Goal: Task Accomplishment & Management: Manage account settings

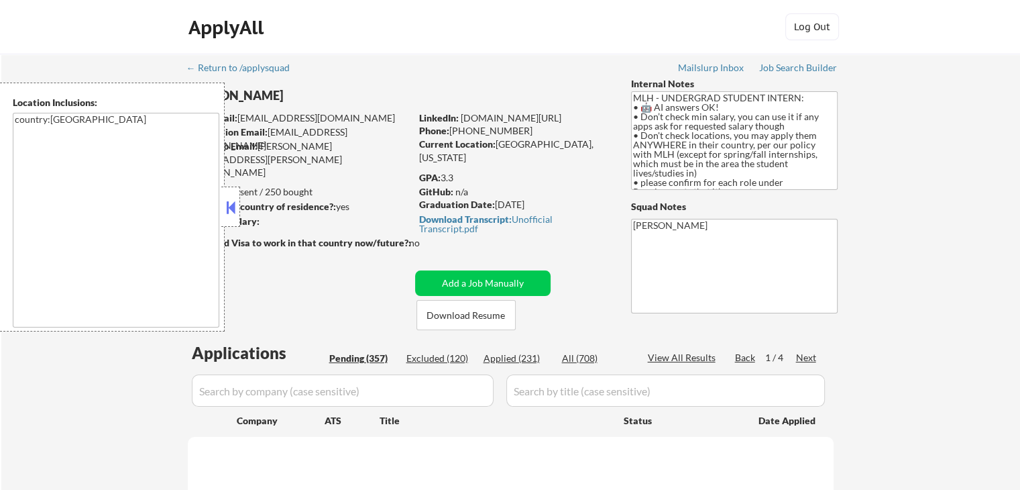
select select ""pending""
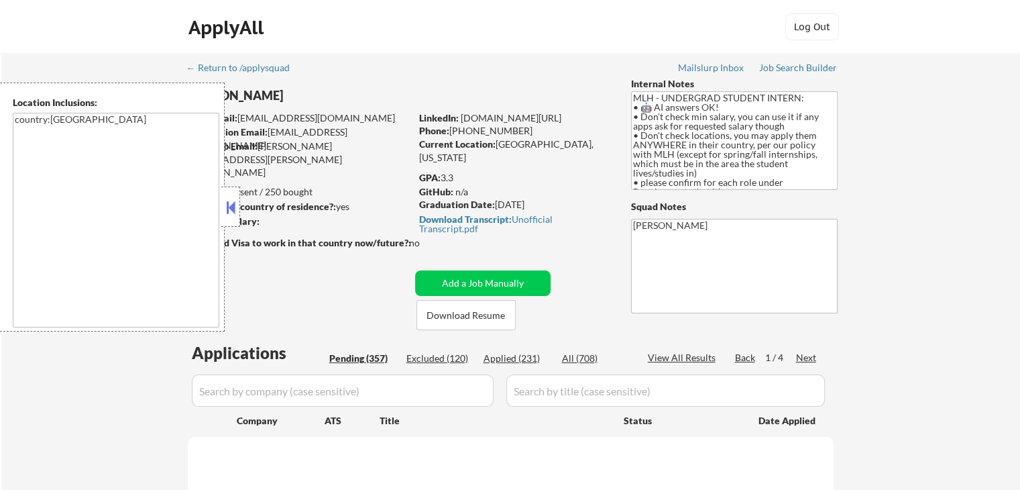
select select ""pending""
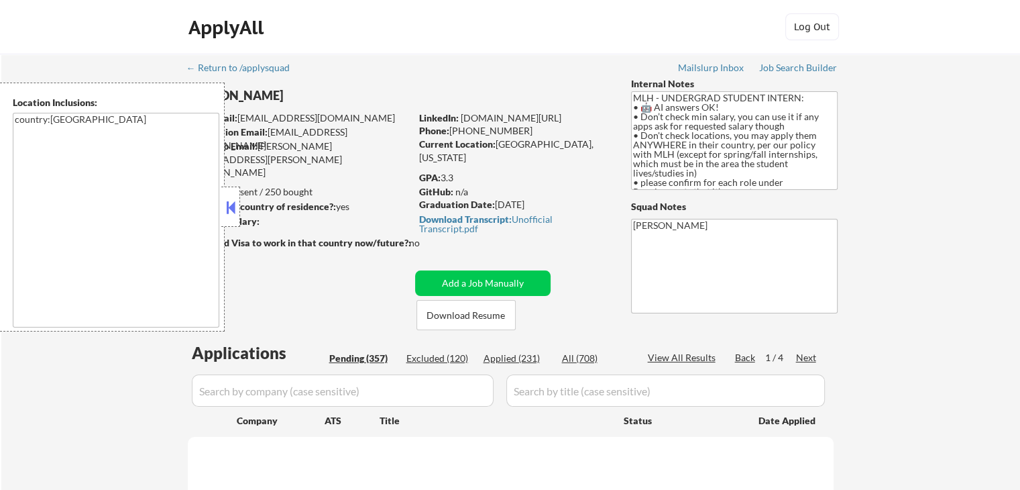
select select ""pending""
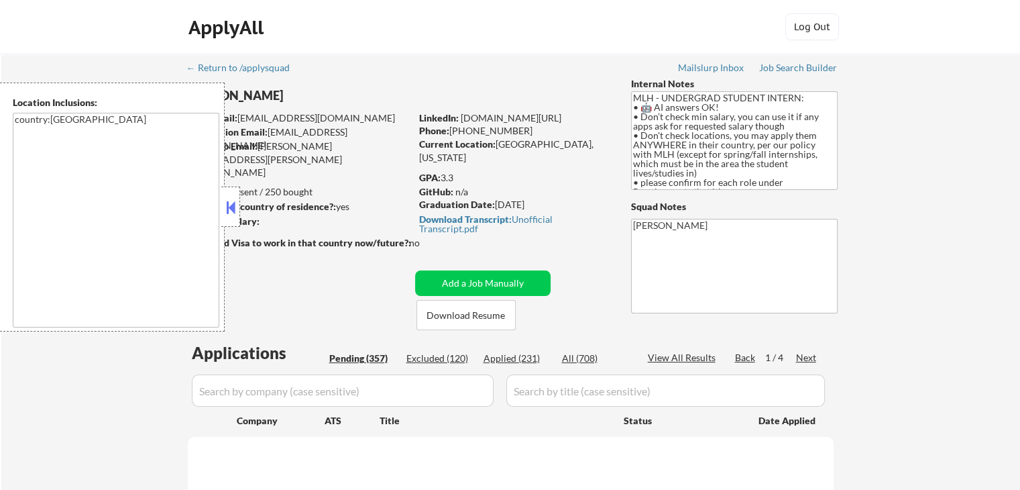
select select ""pending""
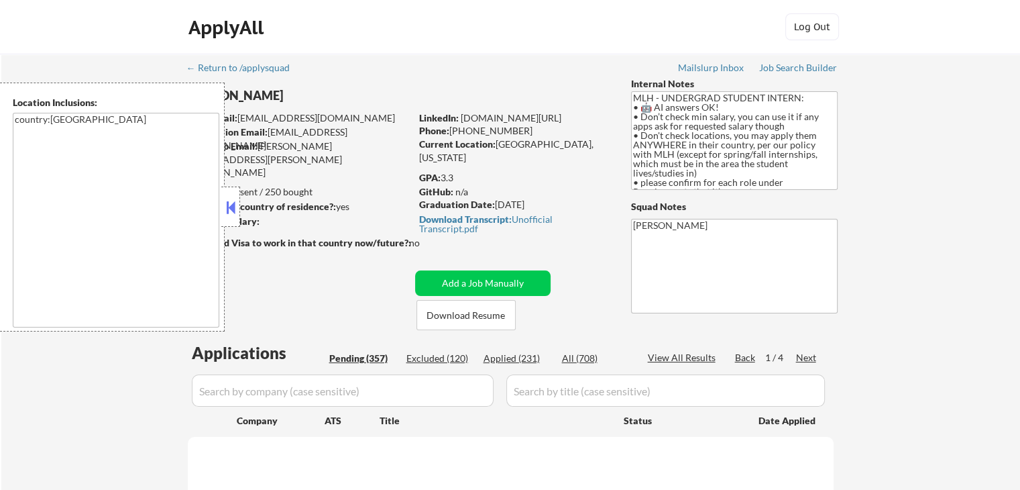
select select ""pending""
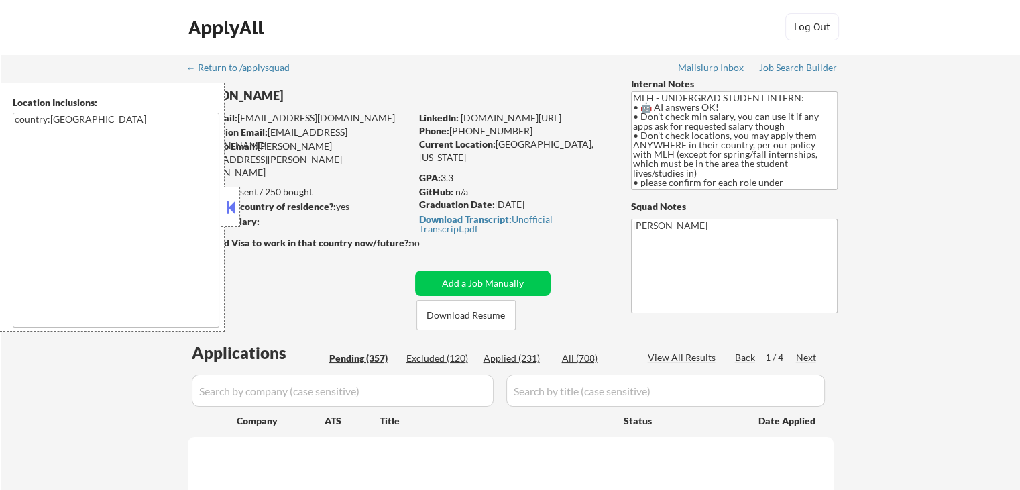
select select ""pending""
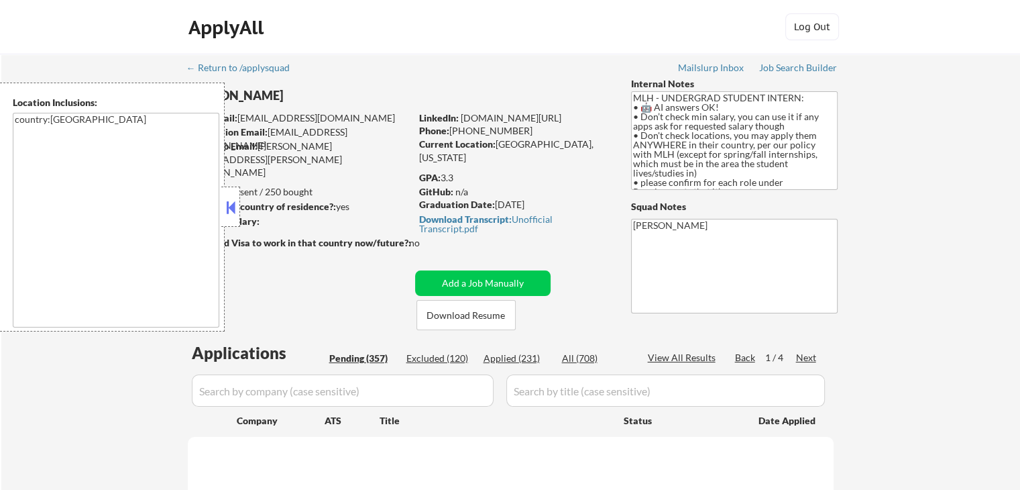
select select ""pending""
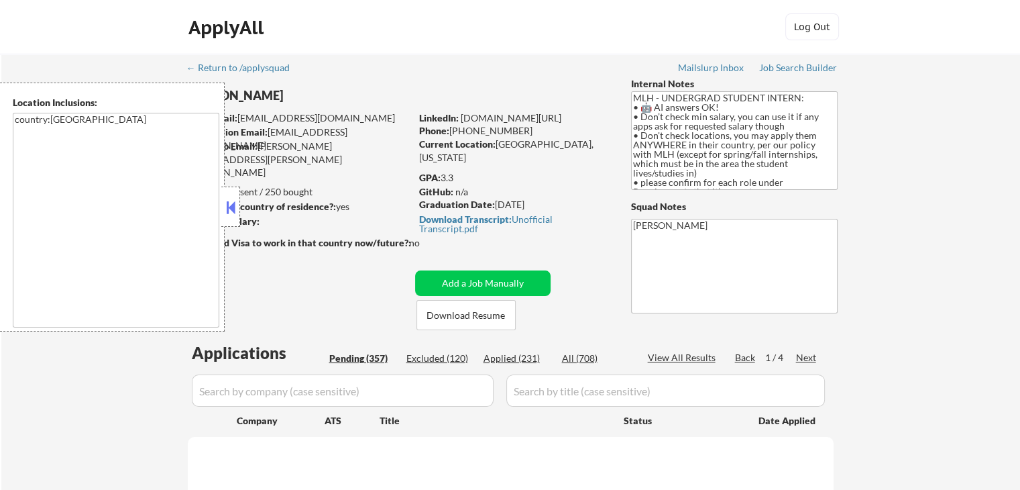
select select ""pending""
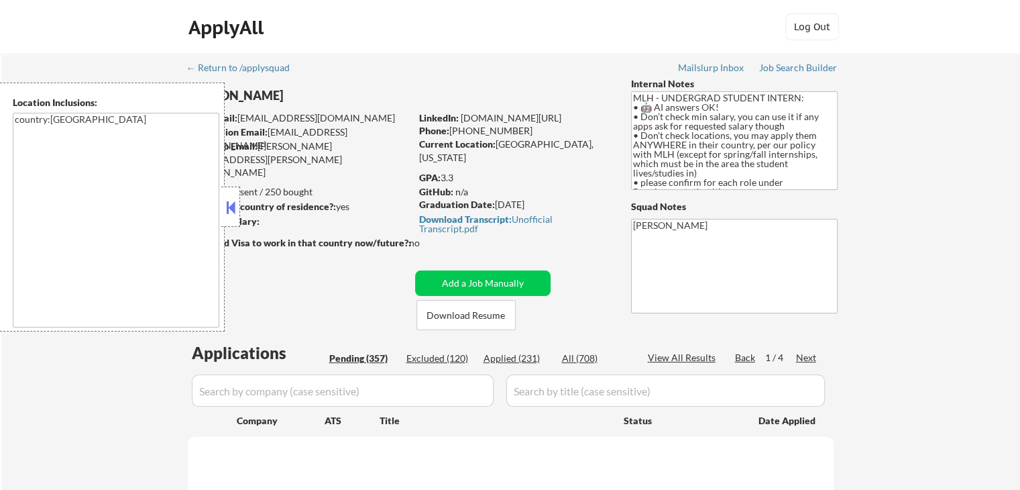
select select ""pending""
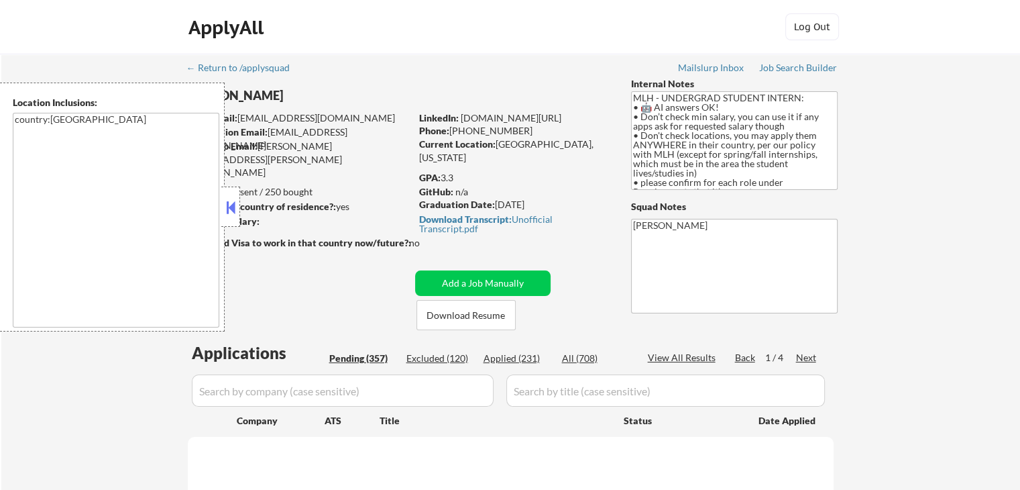
select select ""pending""
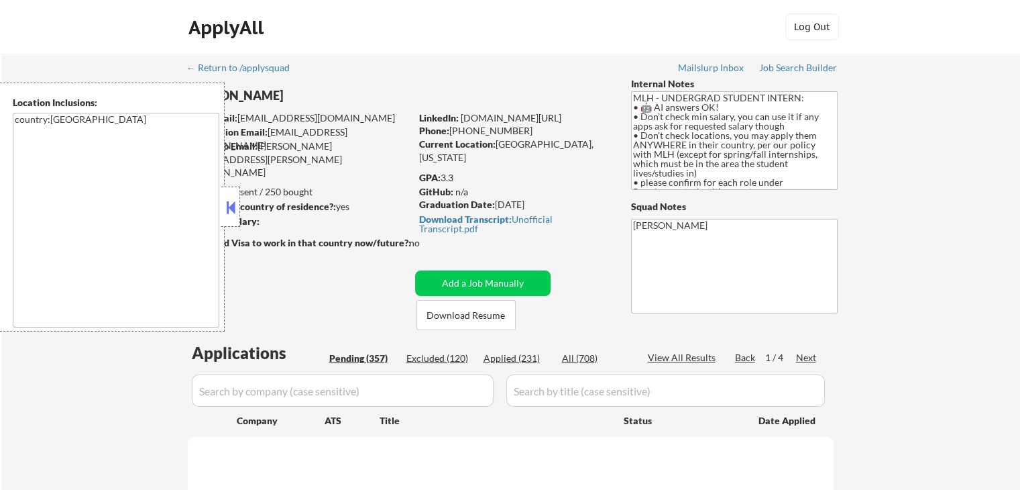
select select ""pending""
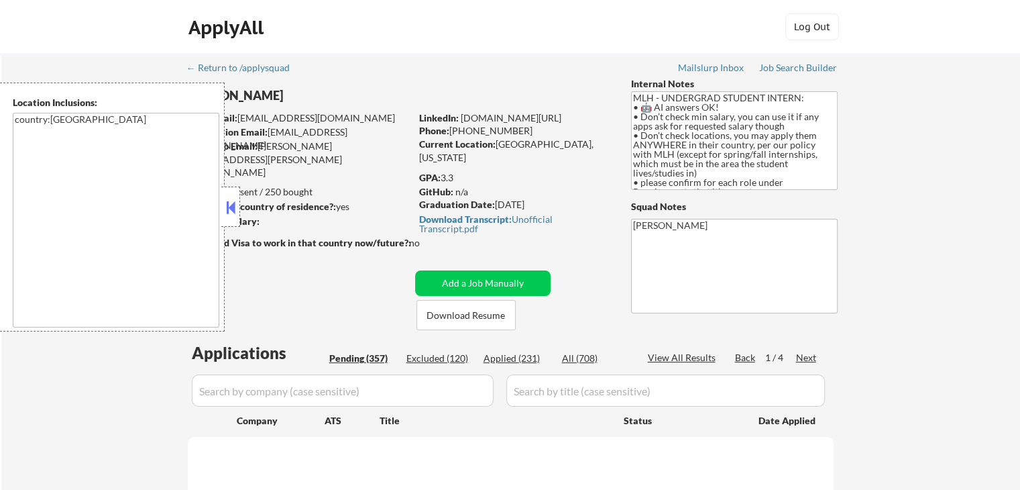
select select ""pending""
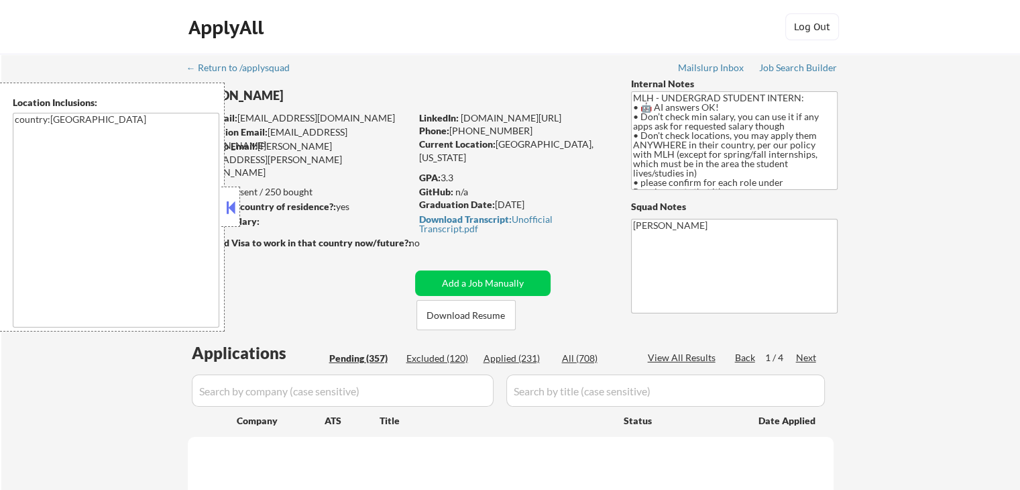
select select ""pending""
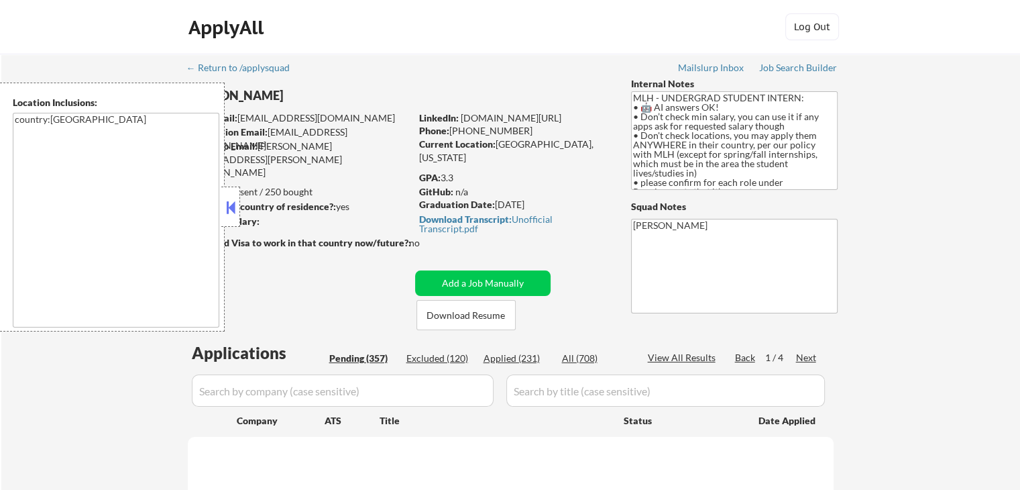
select select ""pending""
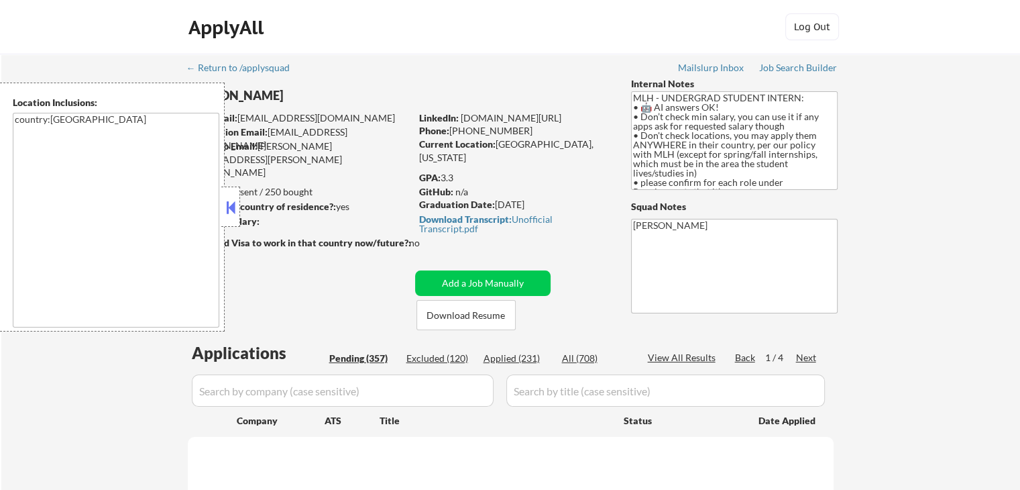
select select ""pending""
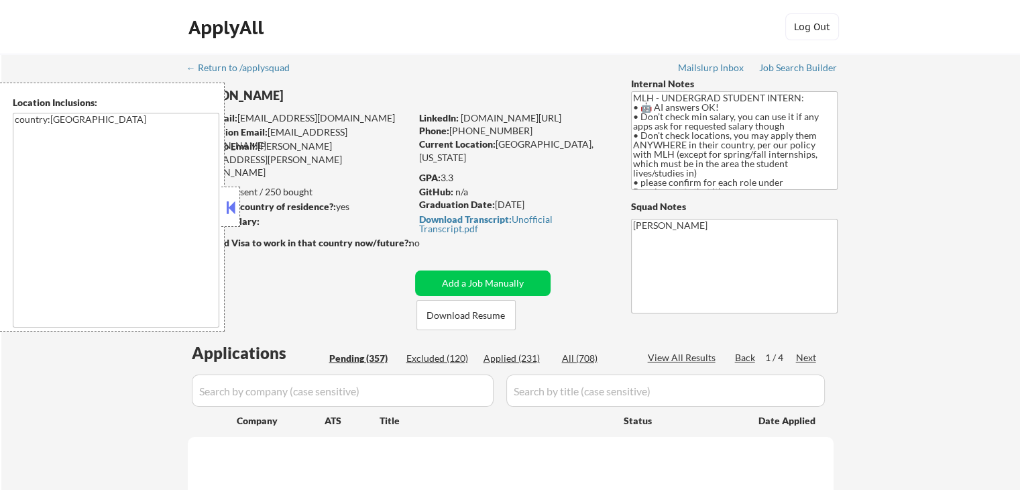
select select ""pending""
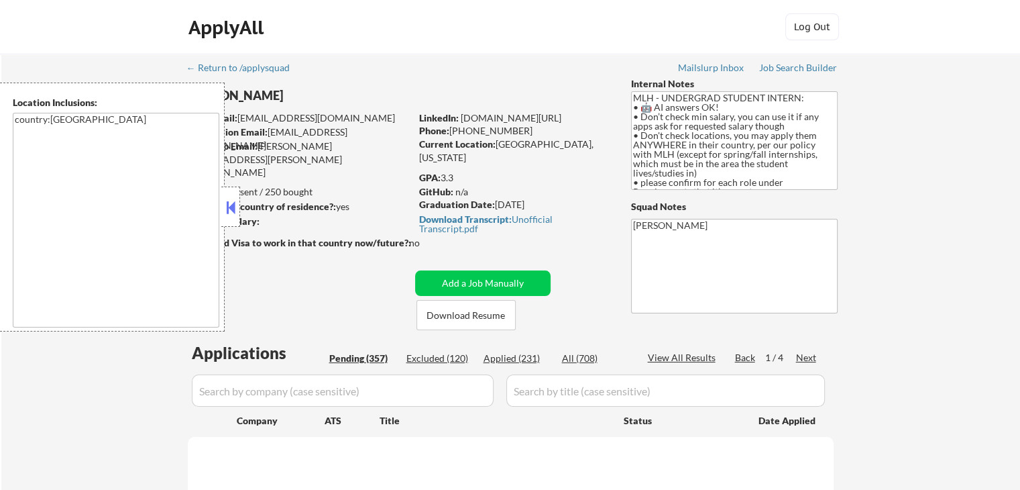
select select ""pending""
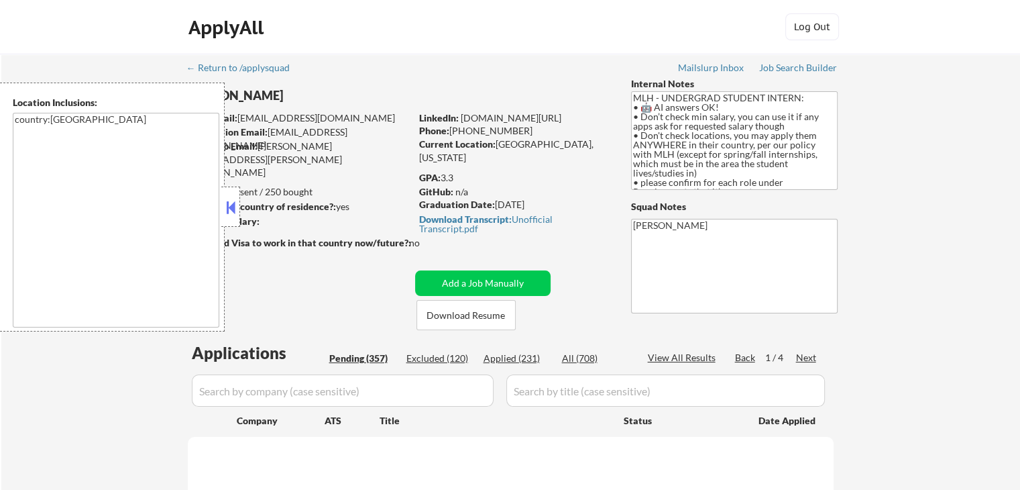
select select ""pending""
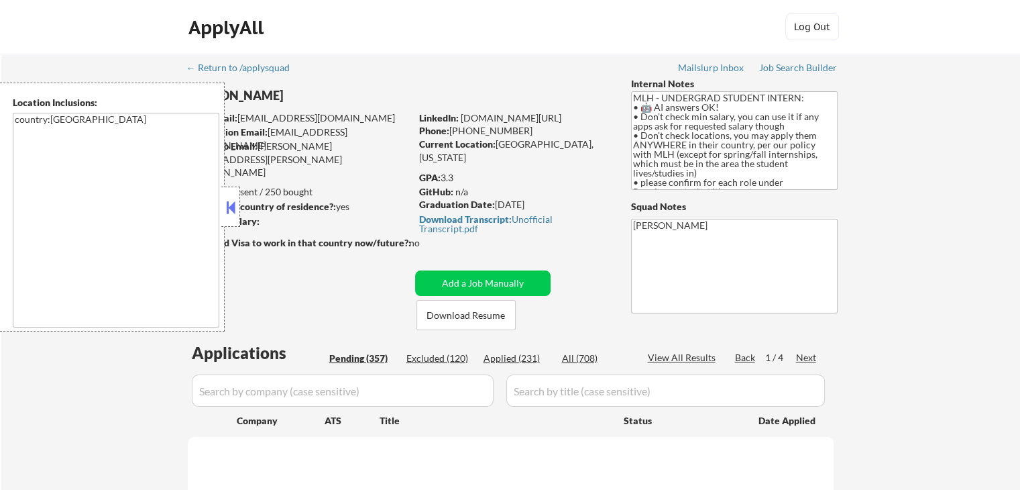
select select ""pending""
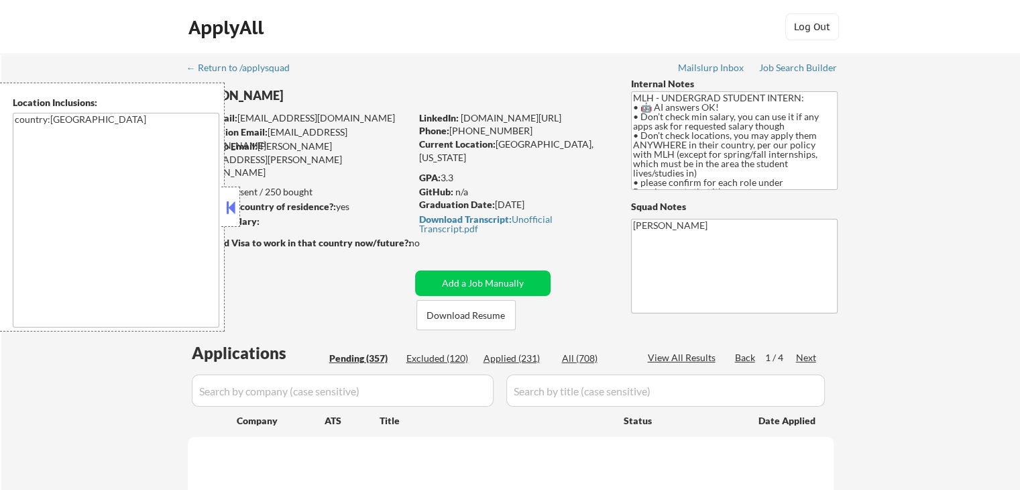
select select ""pending""
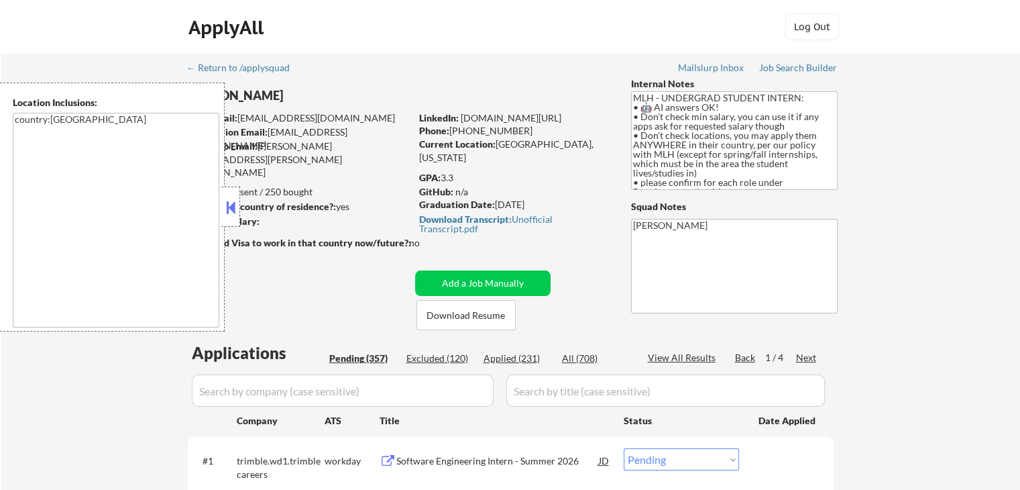
click at [229, 208] on button at bounding box center [230, 207] width 15 height 20
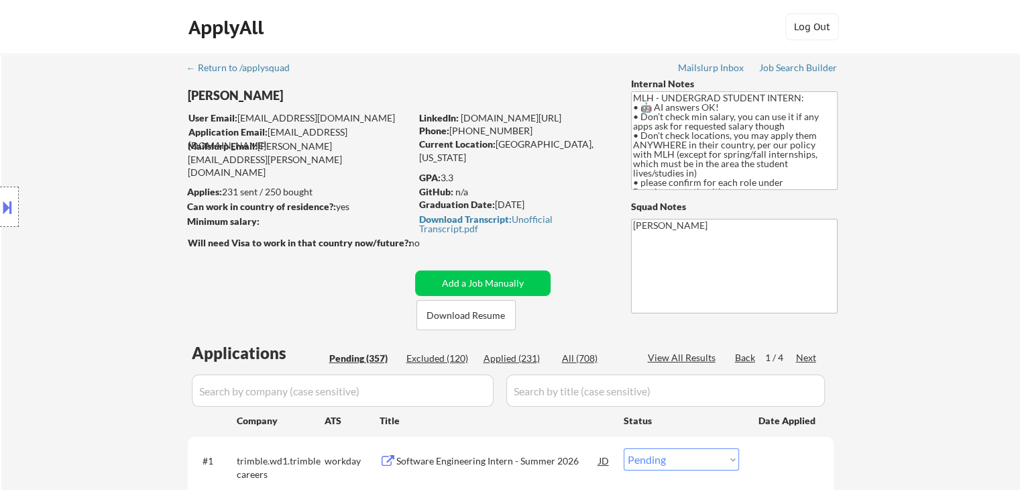
drag, startPoint x: 421, startPoint y: 178, endPoint x: 454, endPoint y: 171, distance: 34.2
click at [454, 171] on div "GPA: 3.3" at bounding box center [515, 177] width 192 height 13
copy div "GPA: 3.3"
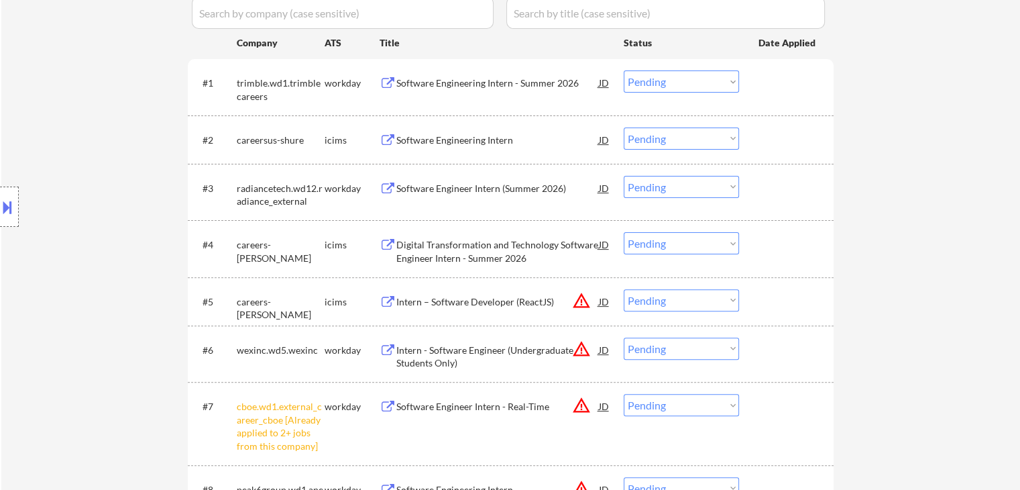
scroll to position [604, 0]
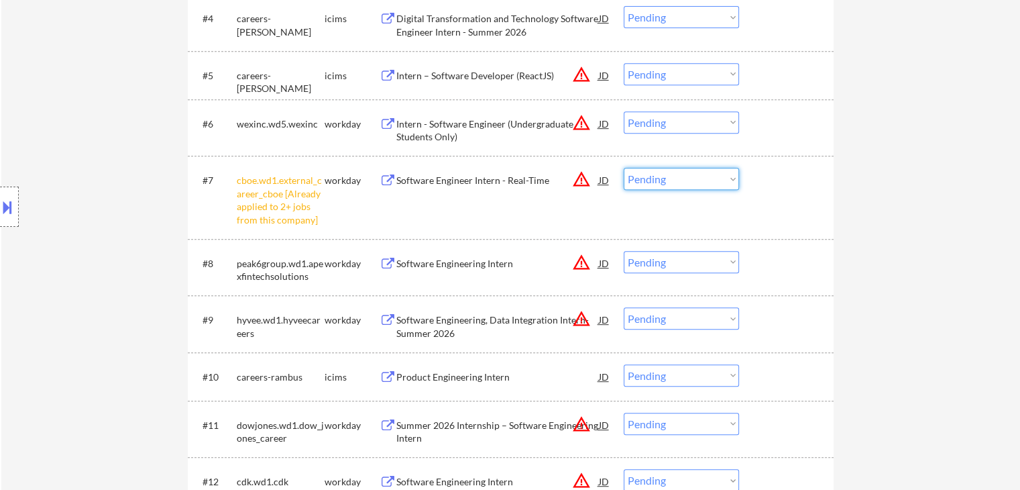
click at [673, 178] on select "Choose an option... Pending Applied Excluded (Questions) Excluded (Expired) Exc…" at bounding box center [681, 179] width 115 height 22
click at [624, 168] on select "Choose an option... Pending Applied Excluded (Questions) Excluded (Expired) Exc…" at bounding box center [681, 179] width 115 height 22
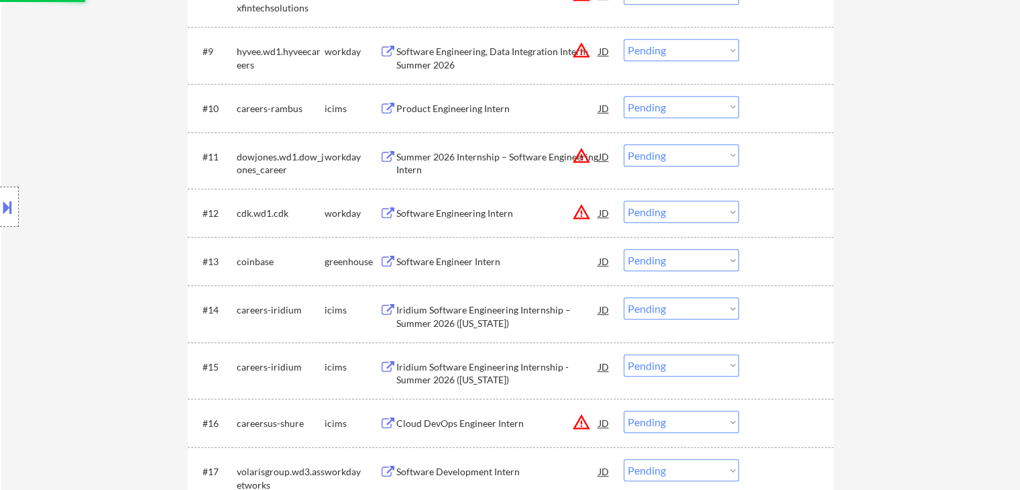
select select ""pending""
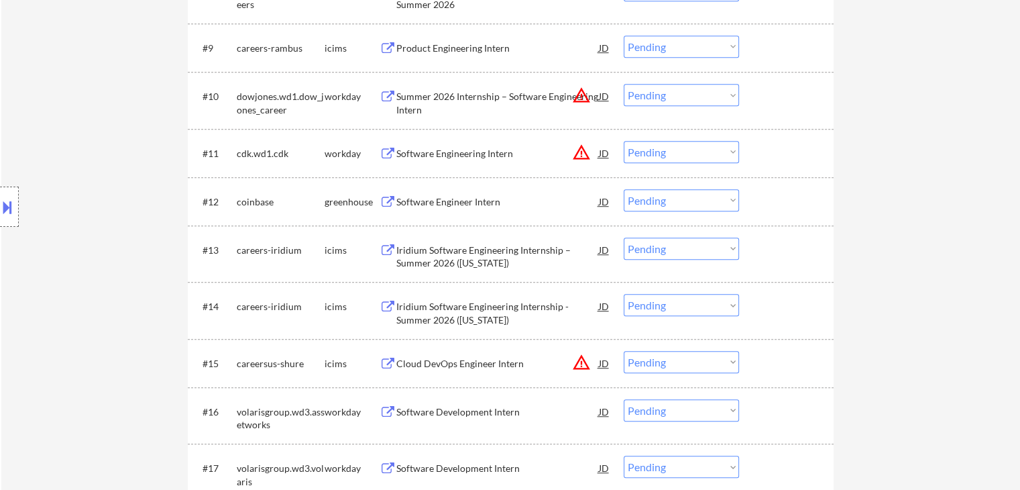
scroll to position [872, 0]
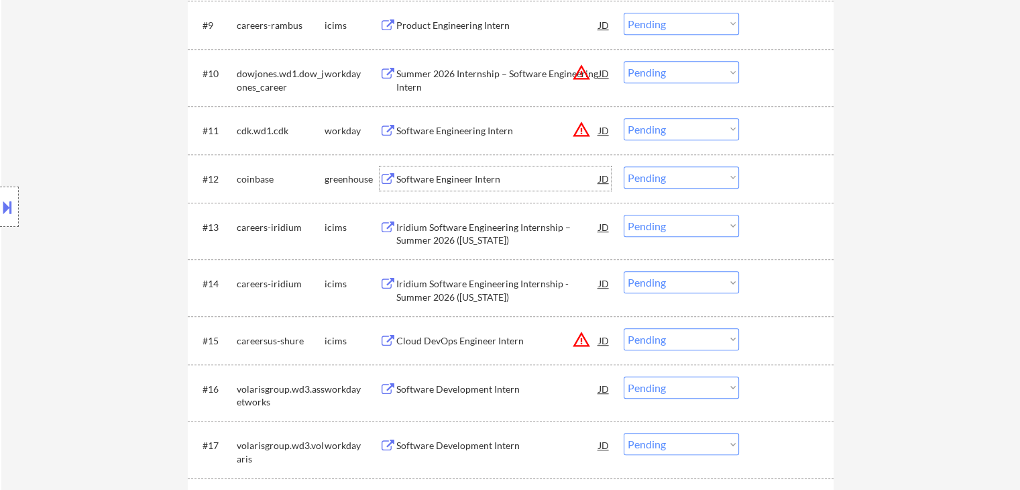
click at [428, 175] on div "Software Engineer Intern" at bounding box center [497, 178] width 203 height 13
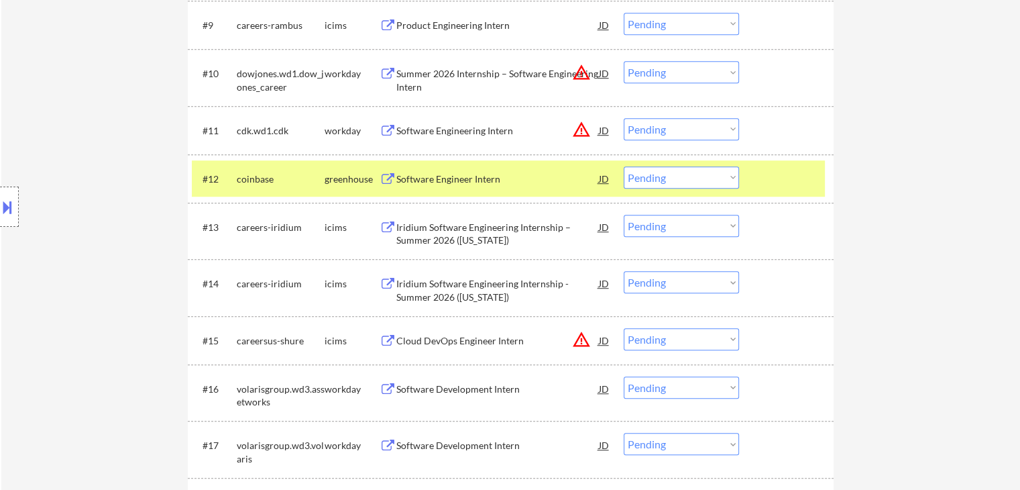
click at [0, 202] on button at bounding box center [7, 207] width 15 height 22
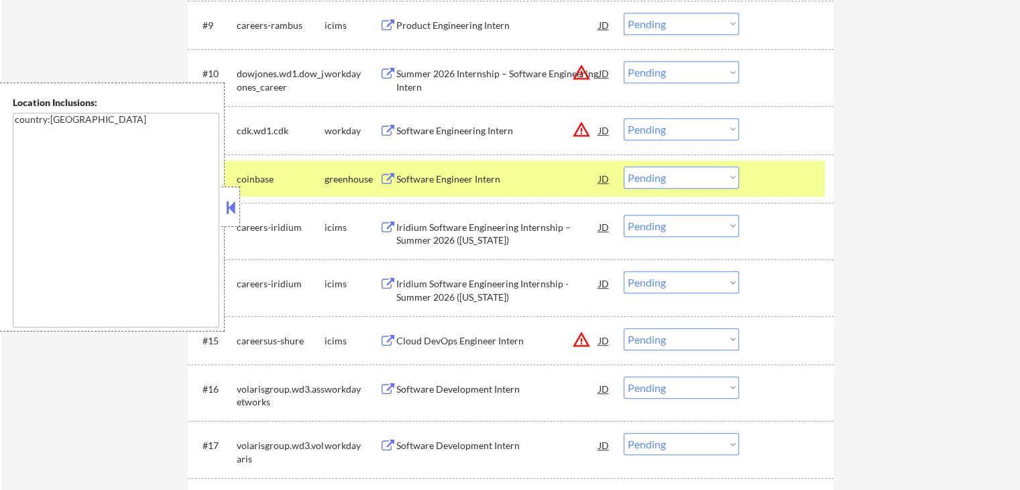
click at [226, 205] on button at bounding box center [230, 207] width 15 height 20
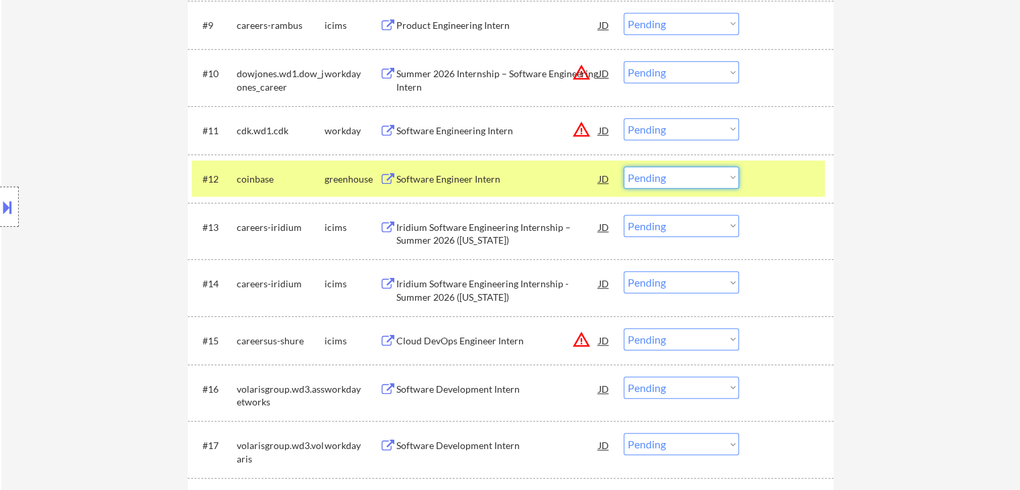
click at [646, 182] on select "Choose an option... Pending Applied Excluded (Questions) Excluded (Expired) Exc…" at bounding box center [681, 177] width 115 height 22
click at [624, 166] on select "Choose an option... Pending Applied Excluded (Questions) Excluded (Expired) Exc…" at bounding box center [681, 177] width 115 height 22
select select ""pending""
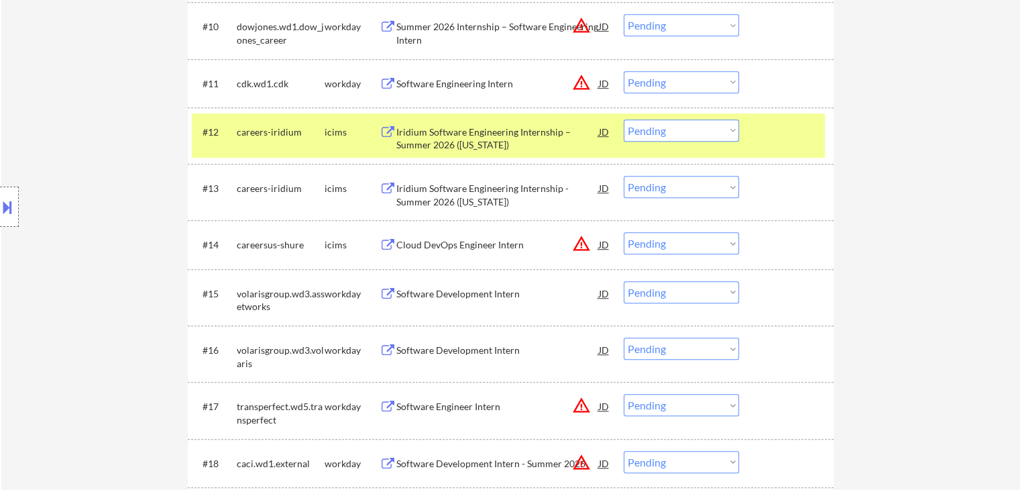
scroll to position [1006, 0]
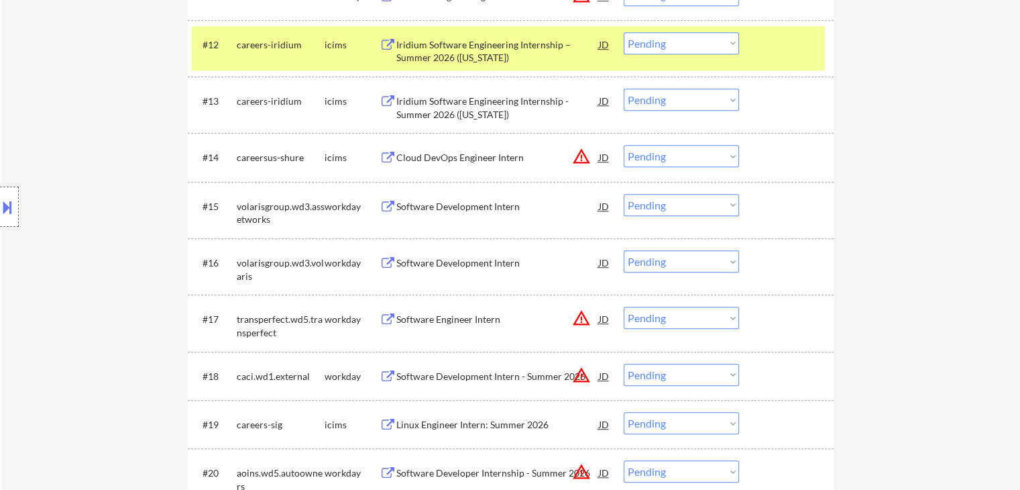
click at [455, 206] on div "Software Development Intern" at bounding box center [497, 206] width 203 height 13
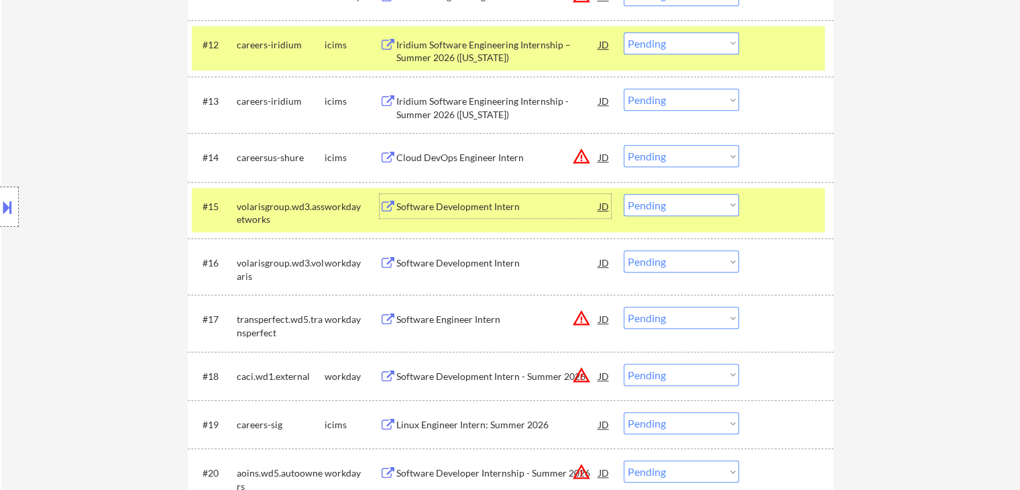
click at [656, 208] on select "Choose an option... Pending Applied Excluded (Questions) Excluded (Expired) Exc…" at bounding box center [681, 205] width 115 height 22
click at [624, 194] on select "Choose an option... Pending Applied Excluded (Questions) Excluded (Expired) Exc…" at bounding box center [681, 205] width 115 height 22
select select ""pending""
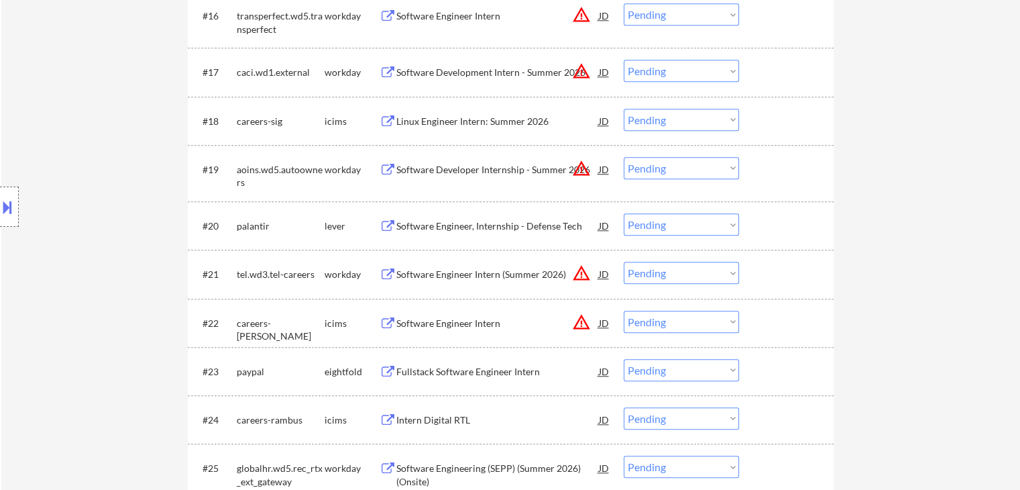
scroll to position [1275, 0]
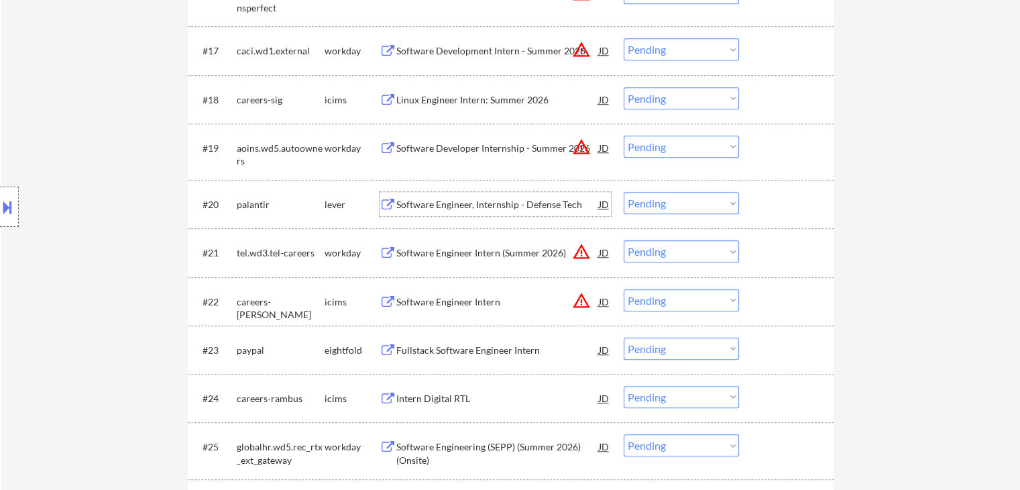
click at [453, 207] on div "Software Engineer, Internship - Defense Tech" at bounding box center [497, 204] width 203 height 13
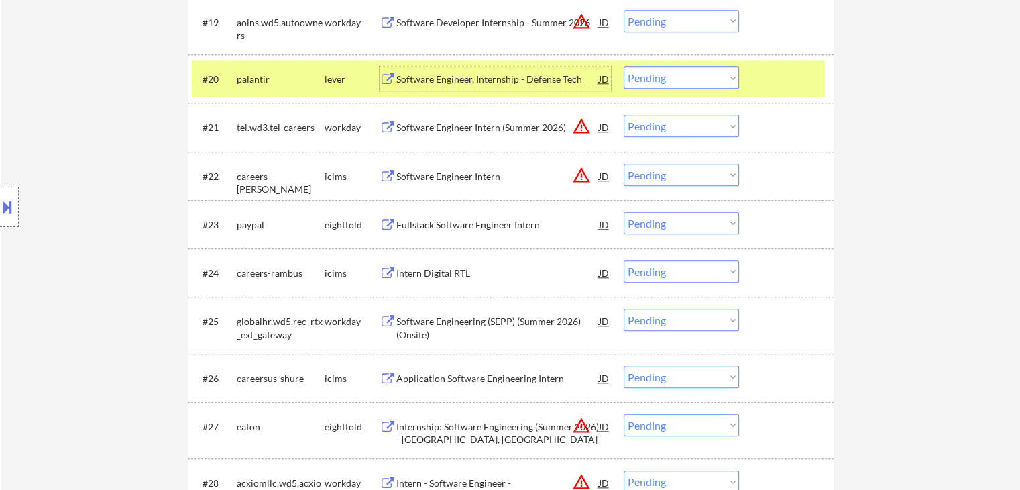
scroll to position [1409, 0]
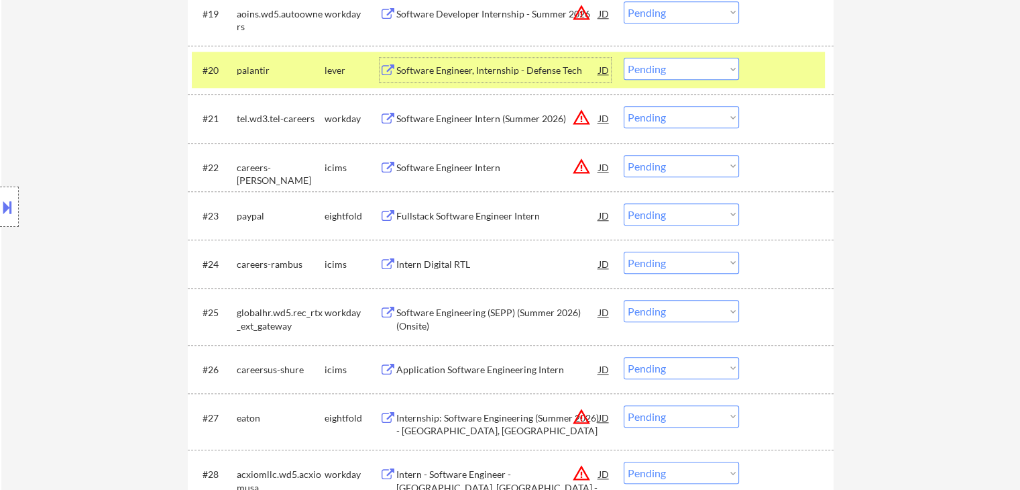
click at [472, 119] on div "Software Engineer Intern (Summer 2026)" at bounding box center [497, 118] width 203 height 13
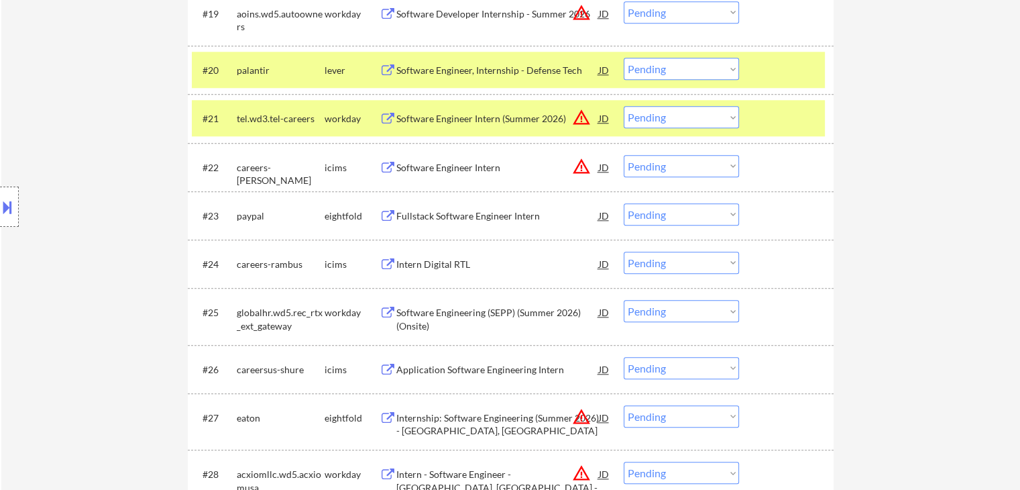
click at [8, 207] on button at bounding box center [7, 207] width 15 height 22
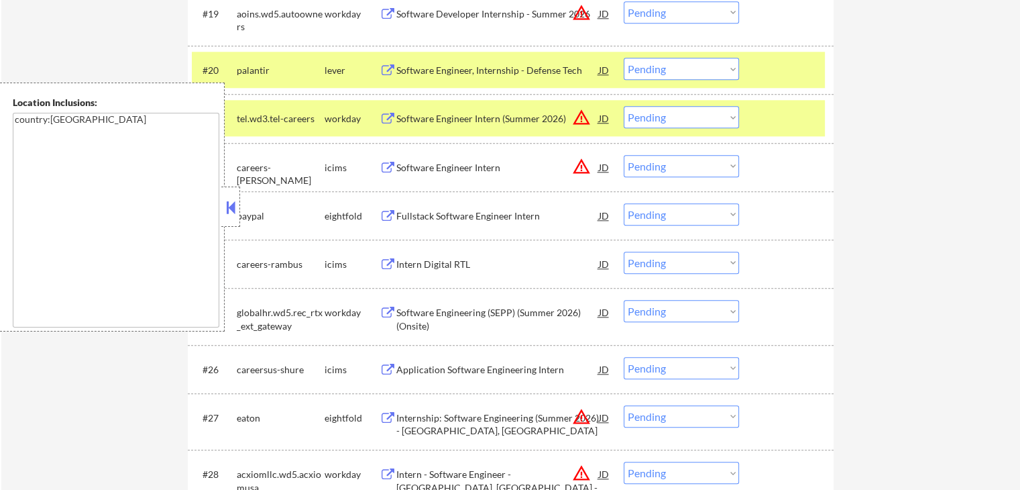
click at [231, 209] on button at bounding box center [230, 207] width 15 height 20
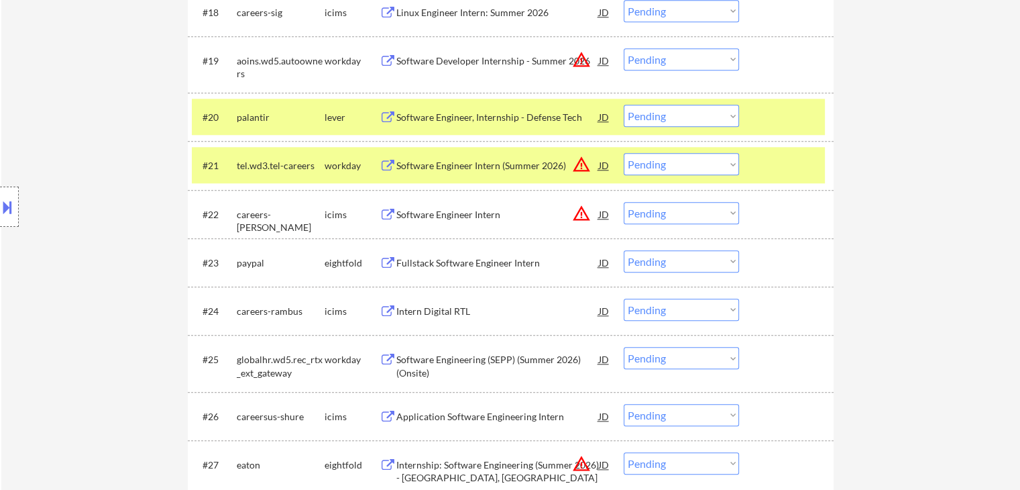
scroll to position [1342, 0]
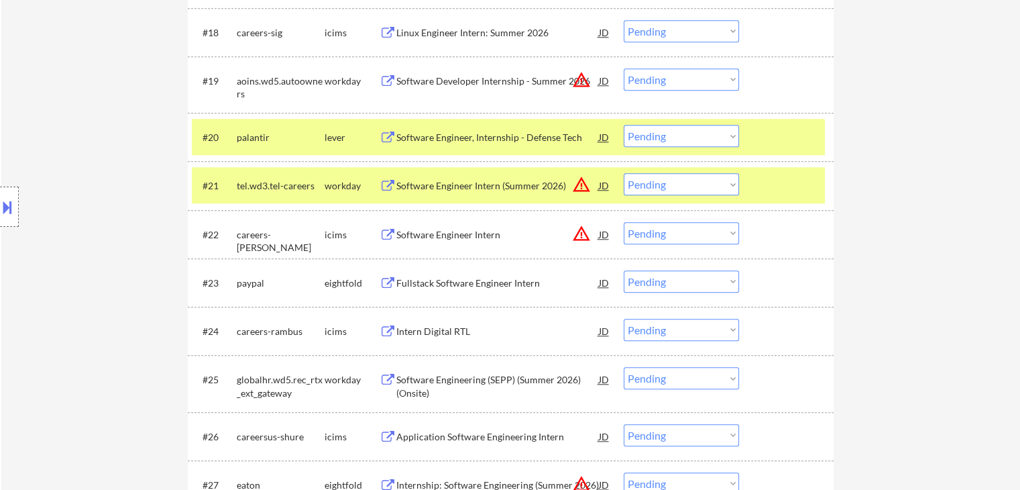
click at [645, 183] on select "Choose an option... Pending Applied Excluded (Questions) Excluded (Expired) Exc…" at bounding box center [681, 184] width 115 height 22
click at [624, 173] on select "Choose an option... Pending Applied Excluded (Questions) Excluded (Expired) Exc…" at bounding box center [681, 184] width 115 height 22
select select ""pending""
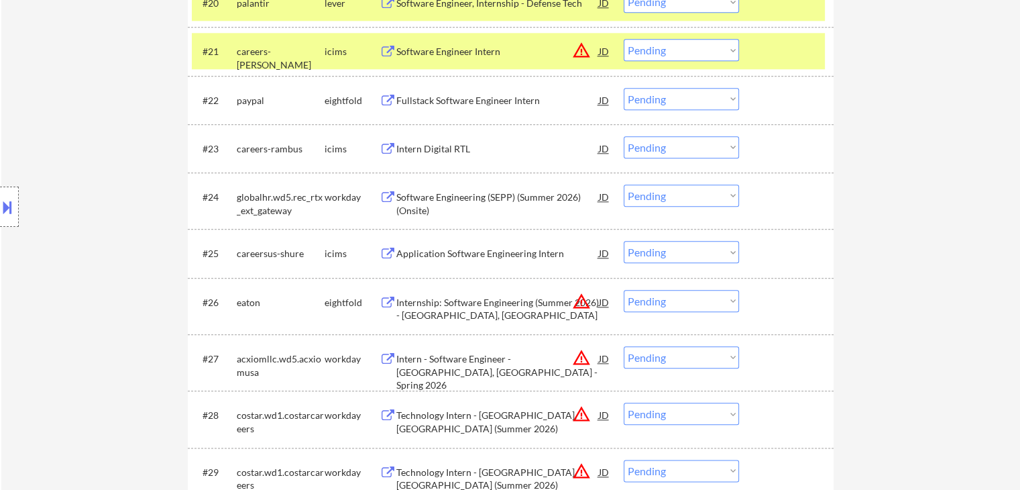
scroll to position [1476, 0]
click at [445, 103] on div "Fullstack Software Engineer Intern" at bounding box center [497, 100] width 203 height 13
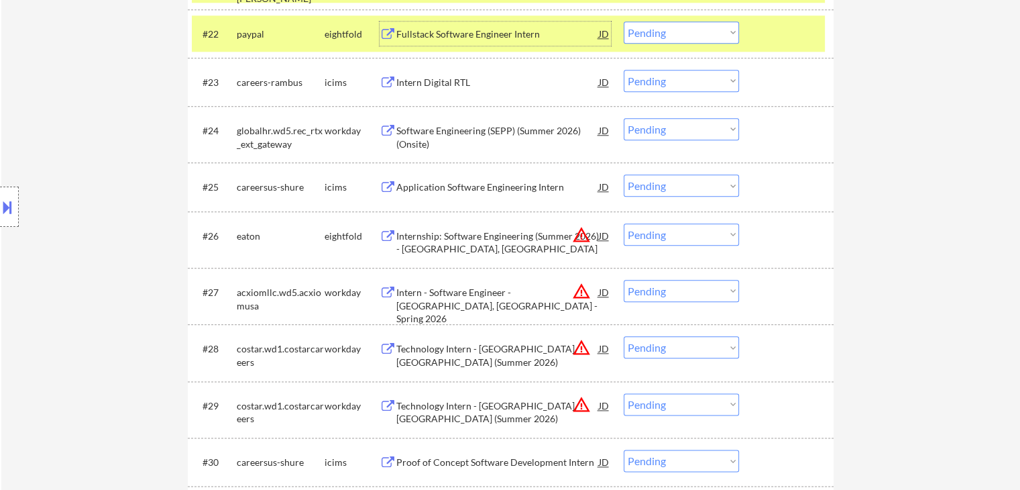
scroll to position [1543, 0]
click at [487, 129] on div "Software Engineering (SEPP) (Summer 2026)(Onsite)" at bounding box center [497, 136] width 203 height 26
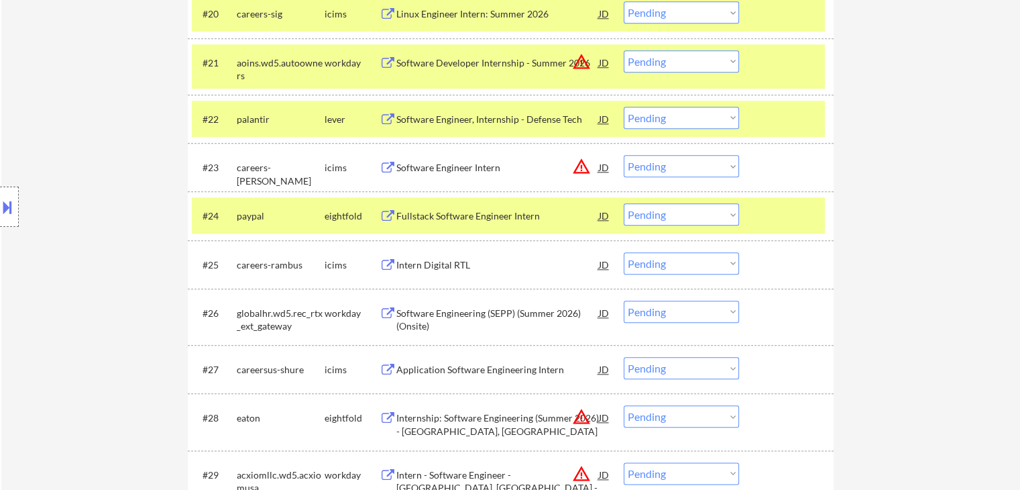
scroll to position [1481, 0]
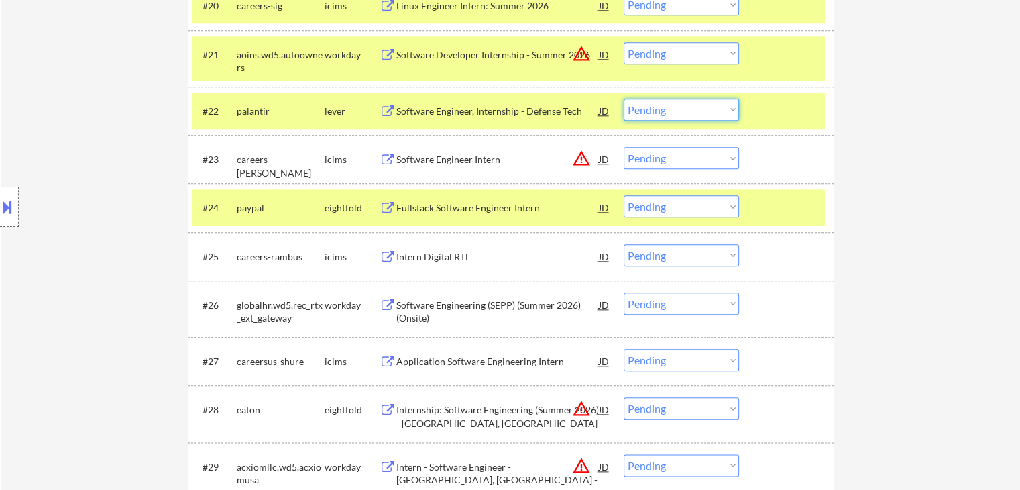
drag, startPoint x: 639, startPoint y: 105, endPoint x: 661, endPoint y: 117, distance: 25.5
click at [639, 105] on select "Choose an option... Pending Applied Excluded (Questions) Excluded (Expired) Exc…" at bounding box center [681, 110] width 115 height 22
click at [624, 99] on select "Choose an option... Pending Applied Excluded (Questions) Excluded (Expired) Exc…" at bounding box center [681, 110] width 115 height 22
select select ""pending""
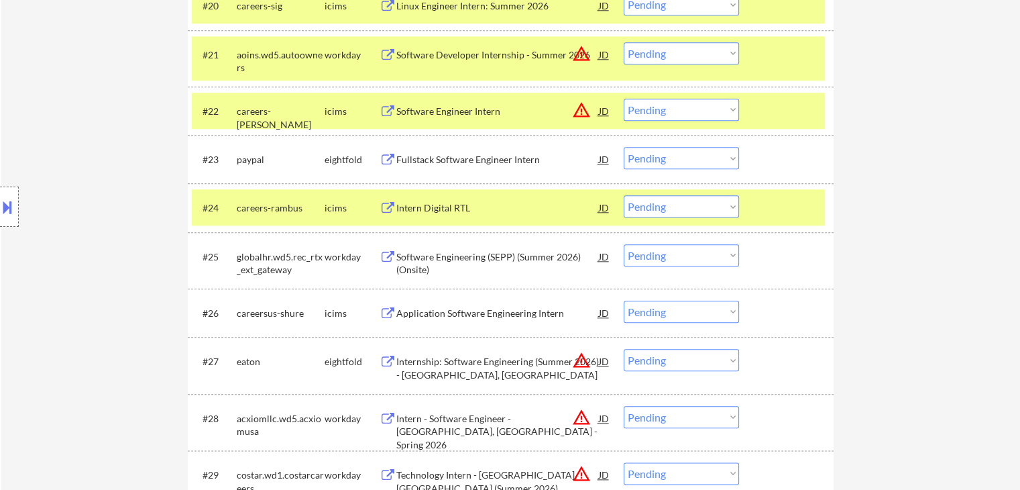
scroll to position [1548, 0]
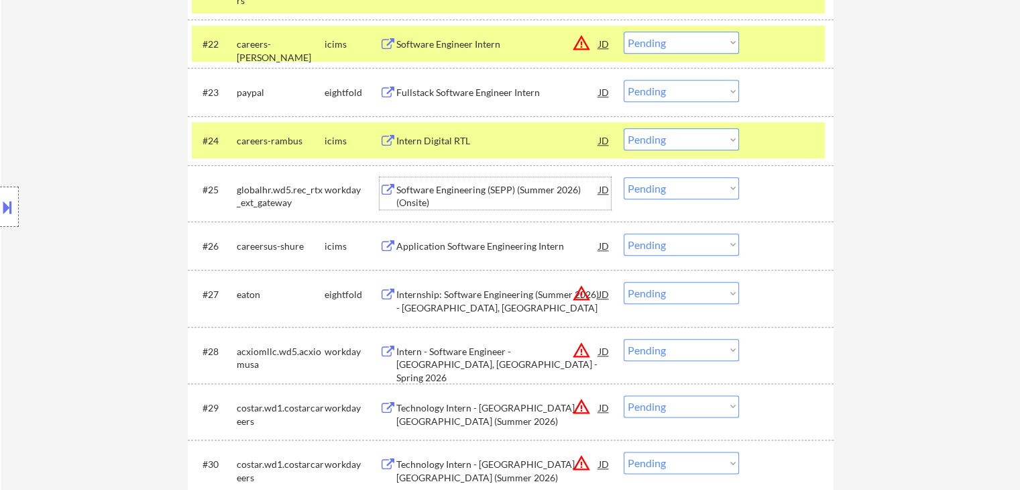
click at [473, 188] on div "Software Engineering (SEPP) (Summer 2026)(Onsite)" at bounding box center [497, 196] width 203 height 26
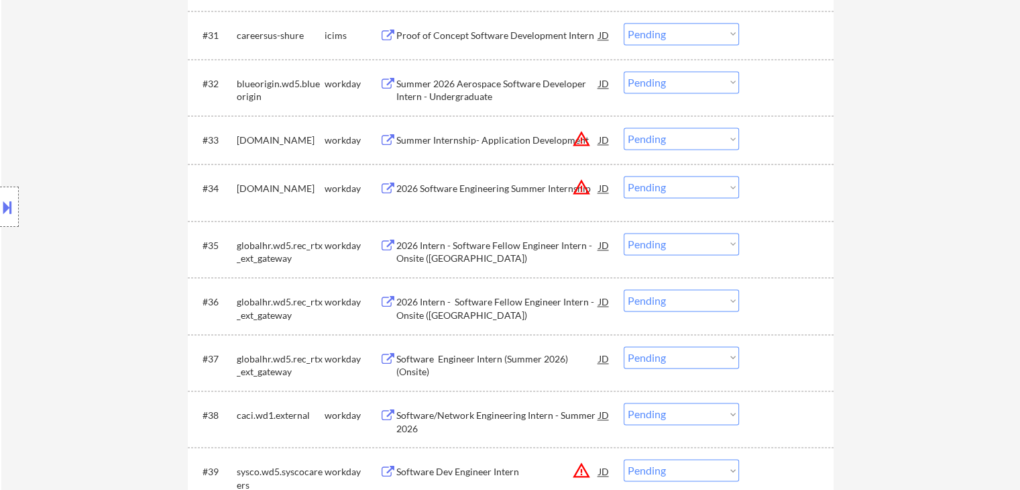
scroll to position [1499, 0]
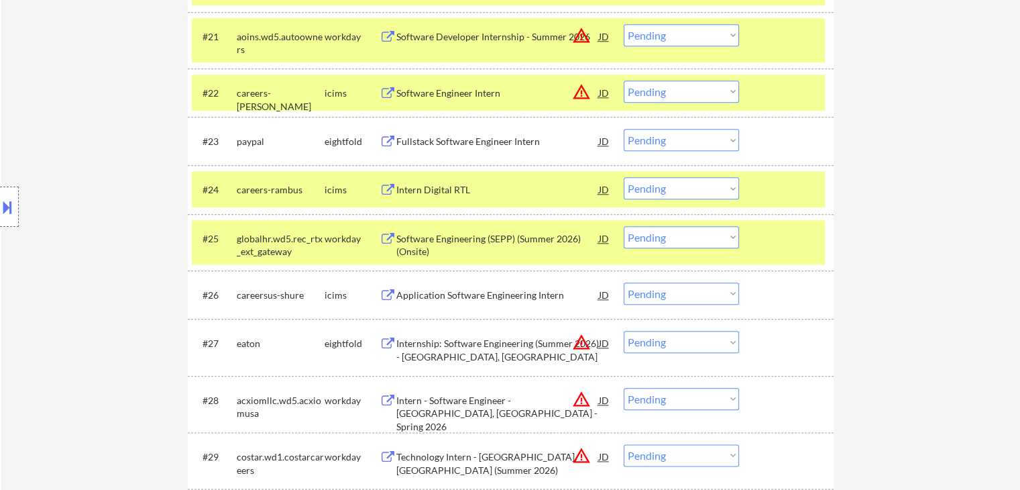
click at [464, 233] on div "Software Engineering (SEPP) (Summer 2026)(Onsite)" at bounding box center [497, 245] width 203 height 26
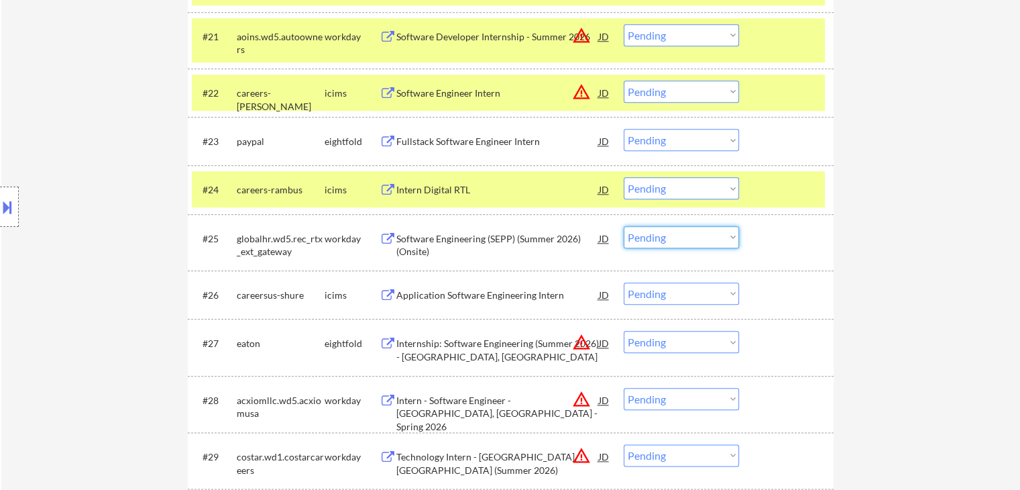
drag, startPoint x: 647, startPoint y: 237, endPoint x: 647, endPoint y: 245, distance: 8.0
click at [647, 237] on select "Choose an option... Pending Applied Excluded (Questions) Excluded (Expired) Exc…" at bounding box center [681, 237] width 115 height 22
click at [624, 226] on select "Choose an option... Pending Applied Excluded (Questions) Excluded (Expired) Exc…" at bounding box center [681, 237] width 115 height 22
select select ""pending""
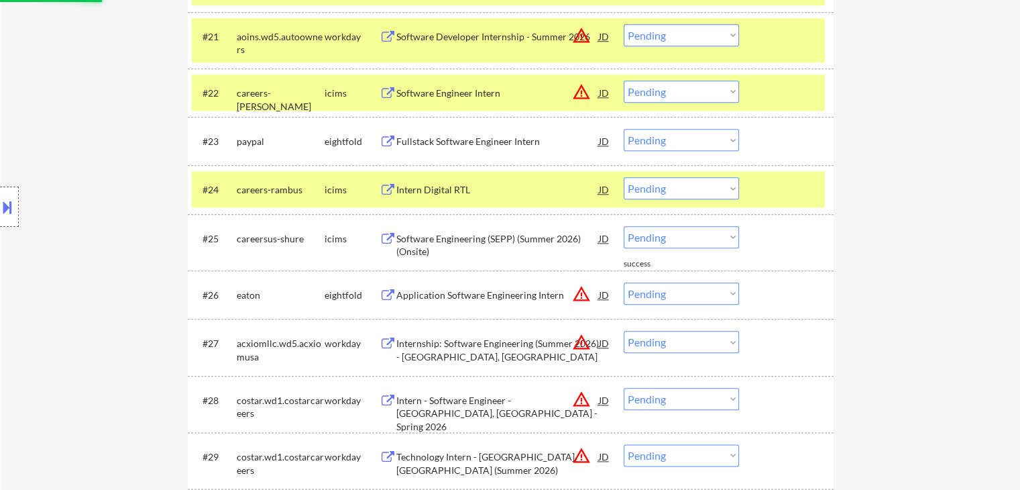
click at [13, 211] on button at bounding box center [7, 207] width 15 height 22
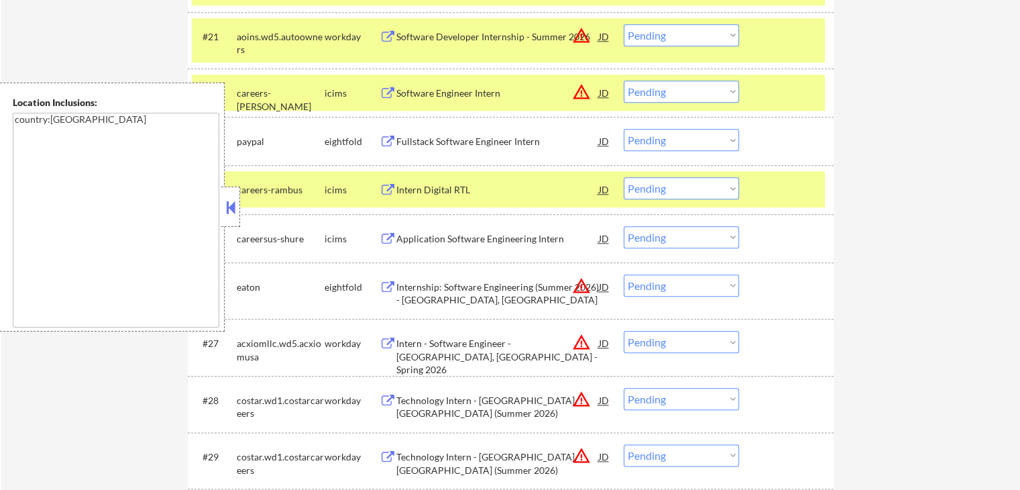
click at [234, 199] on button at bounding box center [230, 207] width 15 height 20
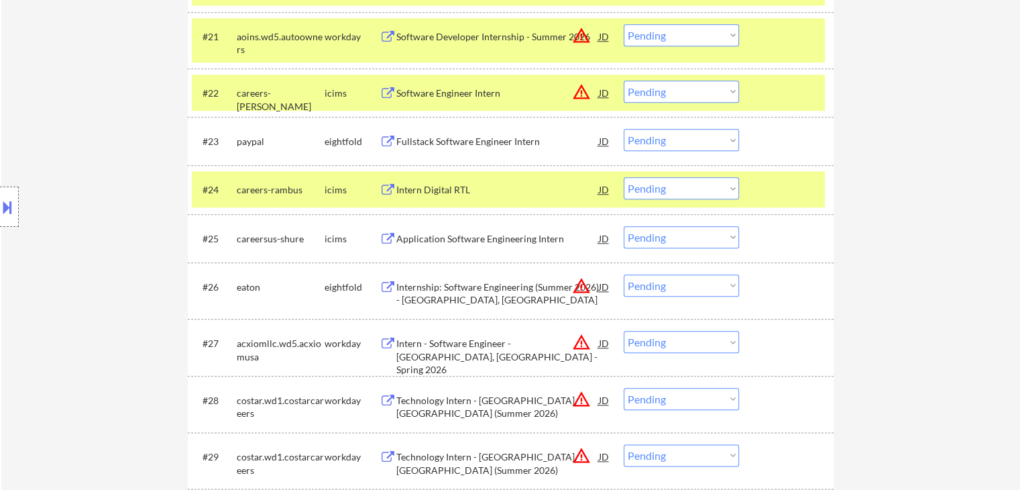
click at [446, 135] on div "Fullstack Software Engineer Intern" at bounding box center [497, 141] width 203 height 13
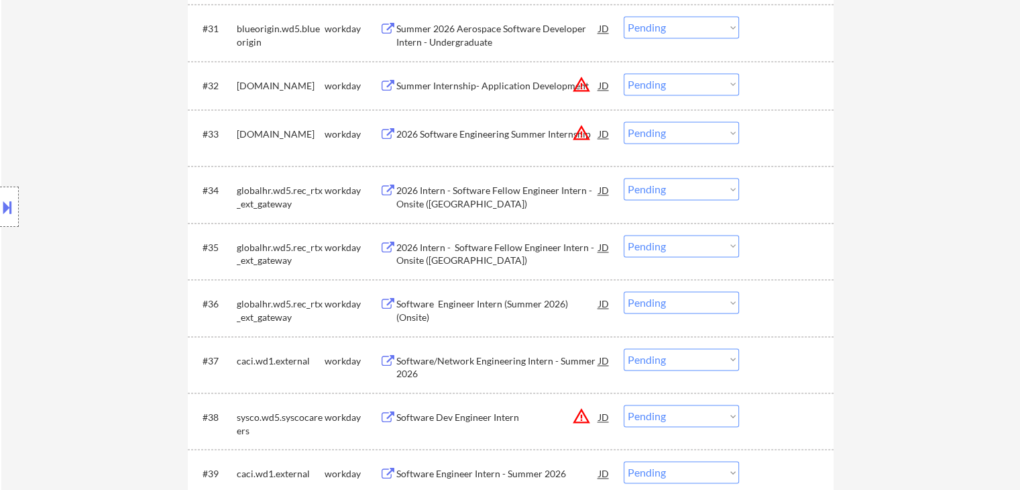
scroll to position [2036, 0]
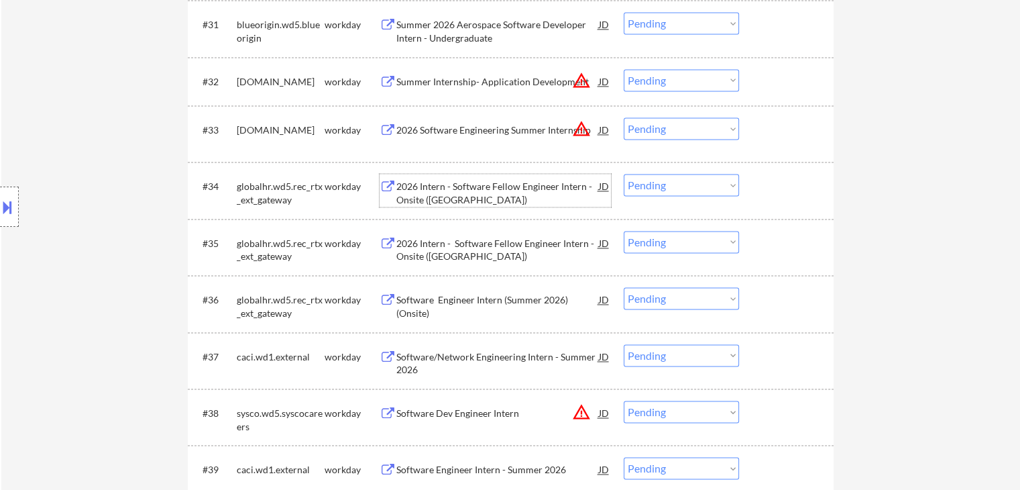
click at [466, 187] on div "2026 Intern - Software Fellow Engineer Intern - Onsite ([GEOGRAPHIC_DATA])" at bounding box center [497, 193] width 203 height 26
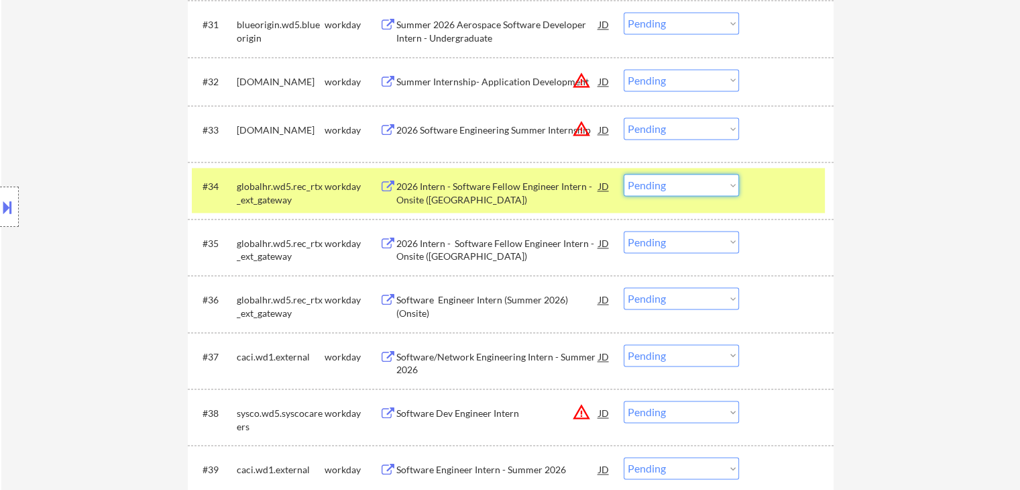
click at [666, 191] on select "Choose an option... Pending Applied Excluded (Questions) Excluded (Expired) Exc…" at bounding box center [681, 185] width 115 height 22
click at [624, 174] on select "Choose an option... Pending Applied Excluded (Questions) Excluded (Expired) Exc…" at bounding box center [681, 185] width 115 height 22
select select ""pending""
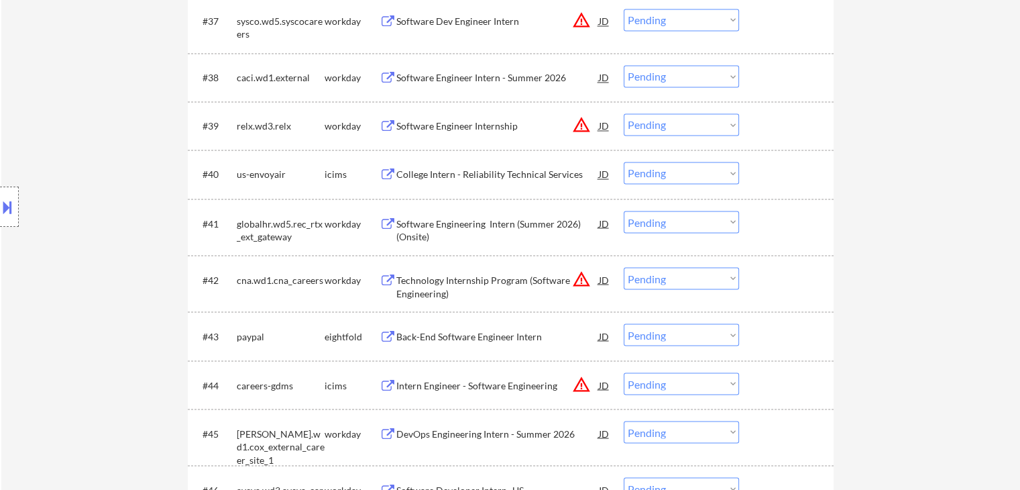
scroll to position [2438, 0]
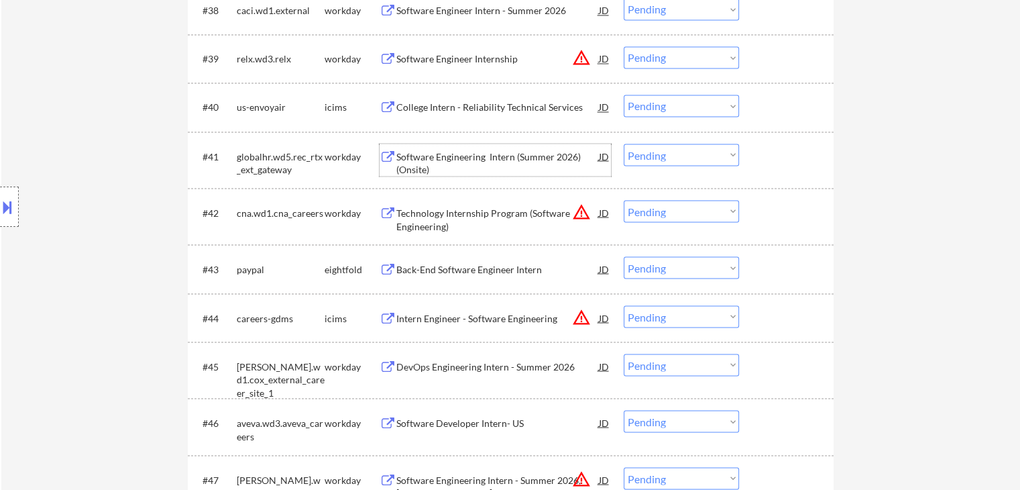
click at [529, 159] on div "Software Engineering Intern (Summer 2026) (Onsite)" at bounding box center [497, 163] width 203 height 26
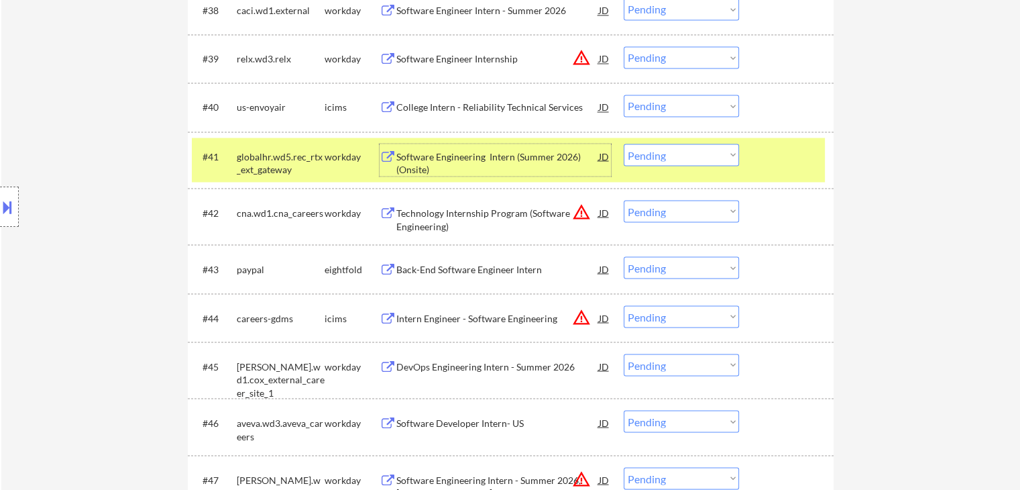
click at [646, 157] on select "Choose an option... Pending Applied Excluded (Questions) Excluded (Expired) Exc…" at bounding box center [681, 155] width 115 height 22
click at [624, 144] on select "Choose an option... Pending Applied Excluded (Questions) Excluded (Expired) Exc…" at bounding box center [681, 155] width 115 height 22
select select ""pending""
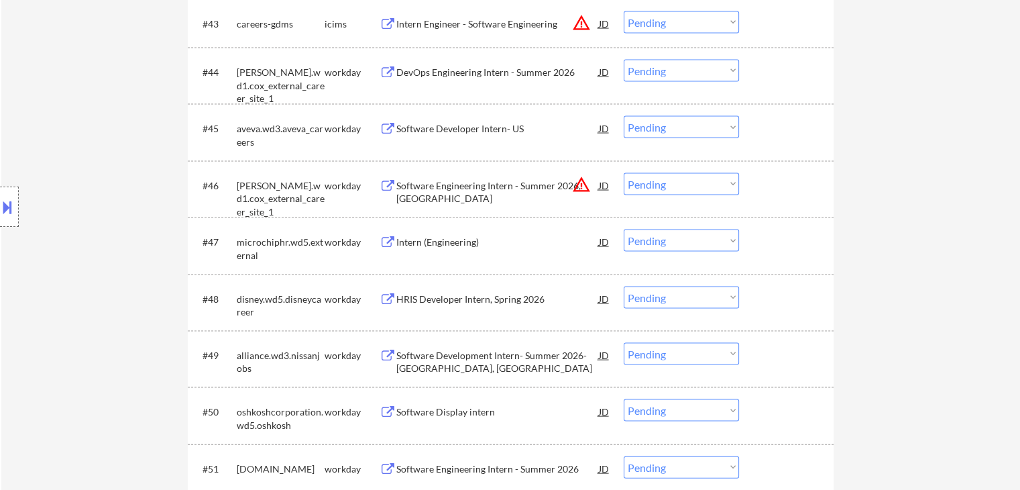
scroll to position [2774, 0]
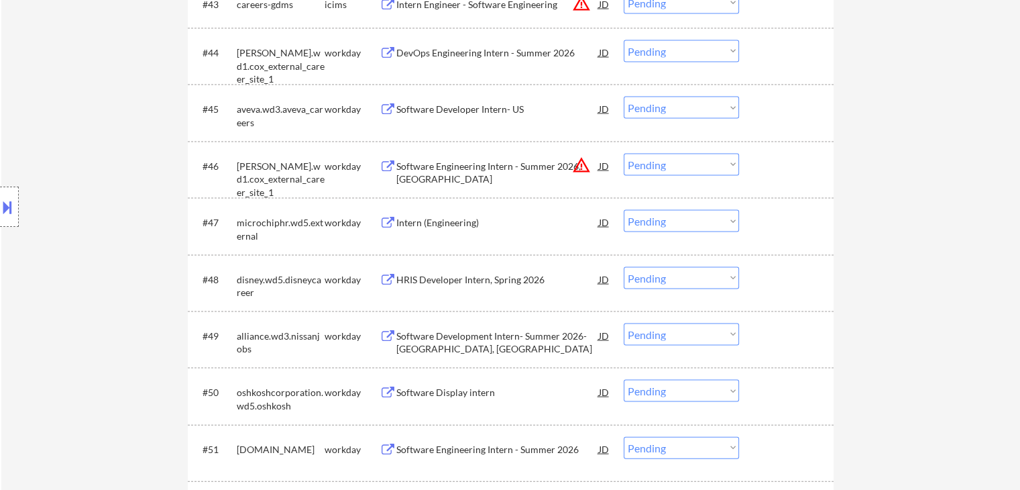
click at [480, 111] on div "Software Developer Intern- US" at bounding box center [497, 109] width 203 height 13
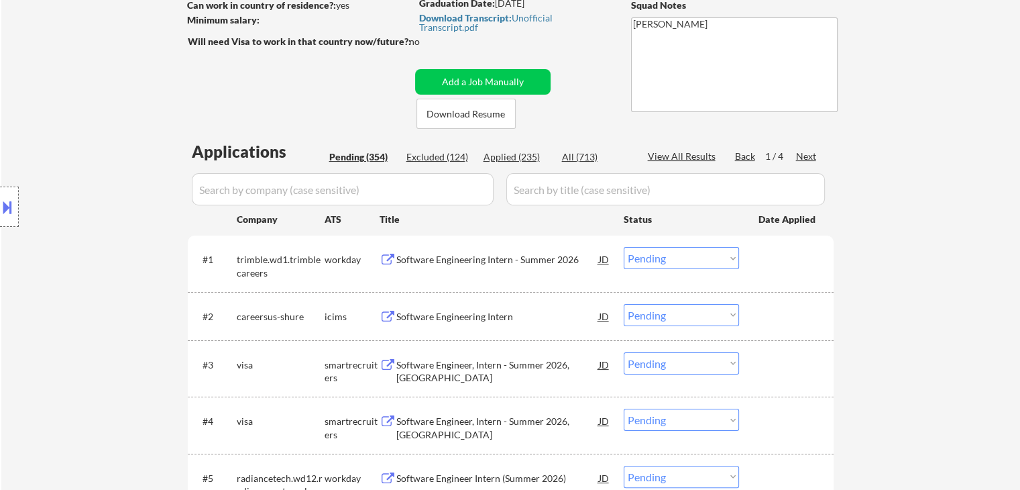
scroll to position [4991, 0]
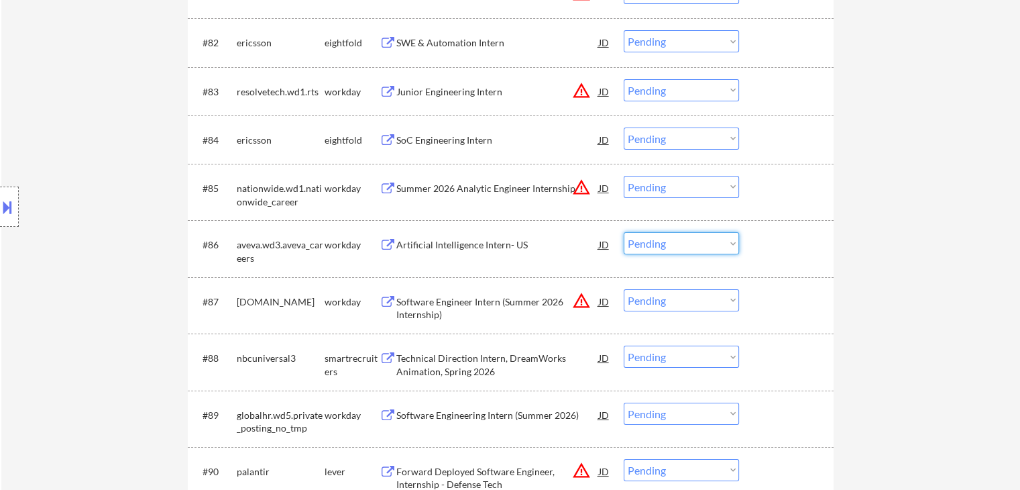
click at [638, 234] on select "Choose an option... Pending Applied Excluded (Questions) Excluded (Expired) Exc…" at bounding box center [681, 243] width 115 height 22
click at [624, 232] on select "Choose an option... Pending Applied Excluded (Questions) Excluded (Expired) Exc…" at bounding box center [681, 243] width 115 height 22
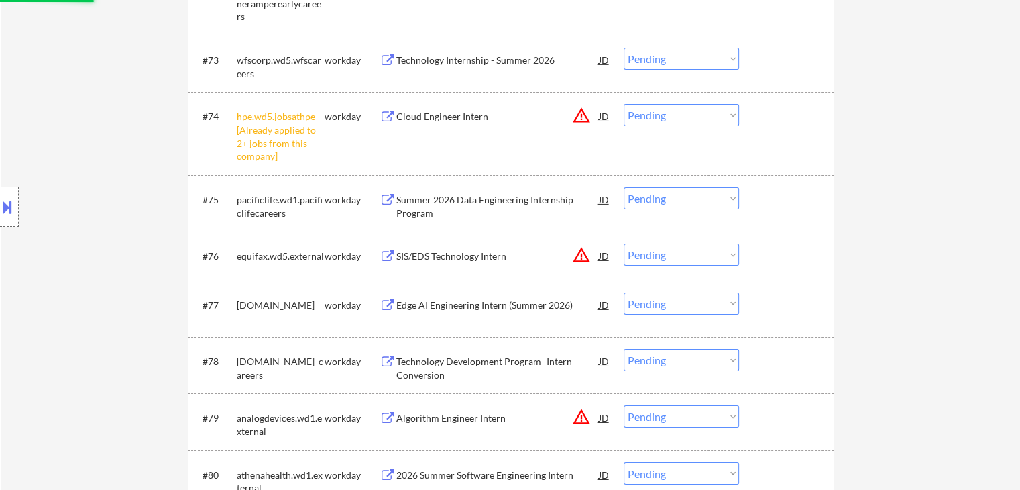
select select ""pending""
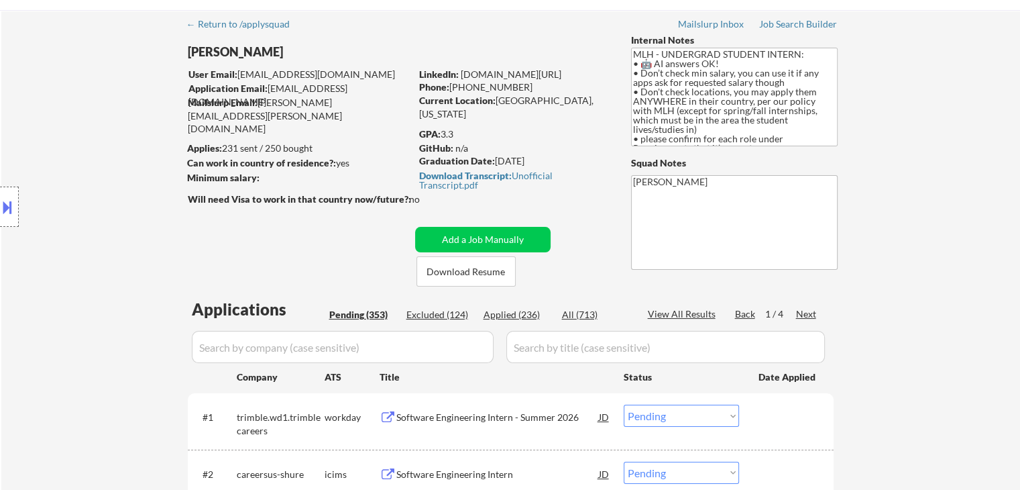
scroll to position [67, 0]
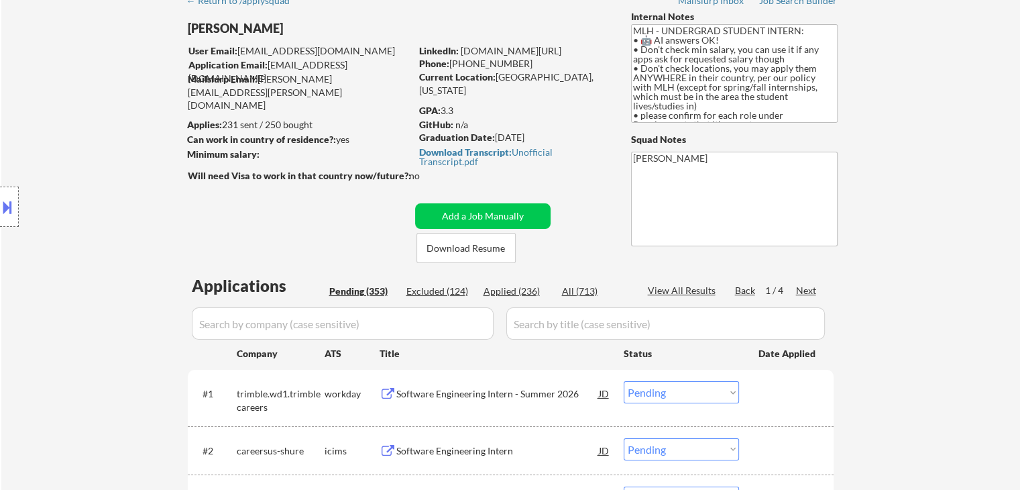
click at [519, 291] on div "Applied (236)" at bounding box center [517, 290] width 67 height 13
select select ""applied""
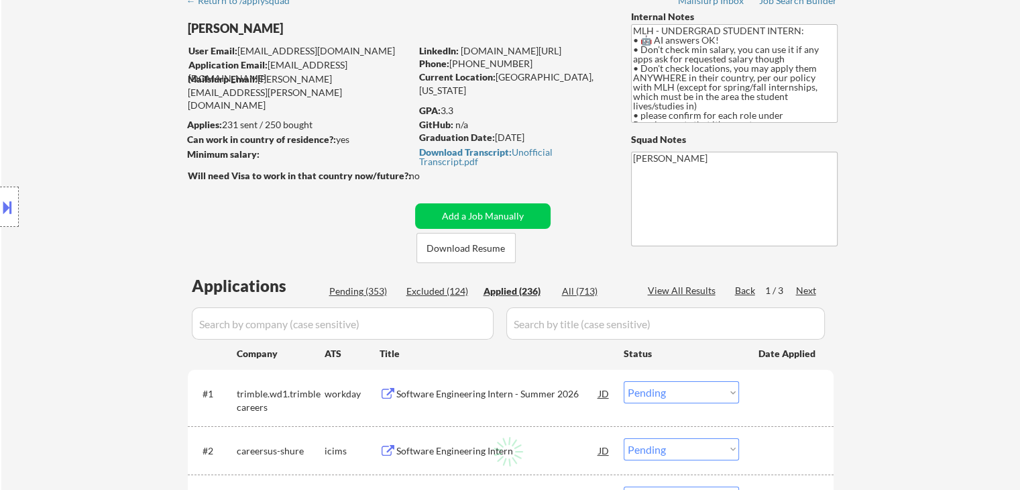
select select ""applied""
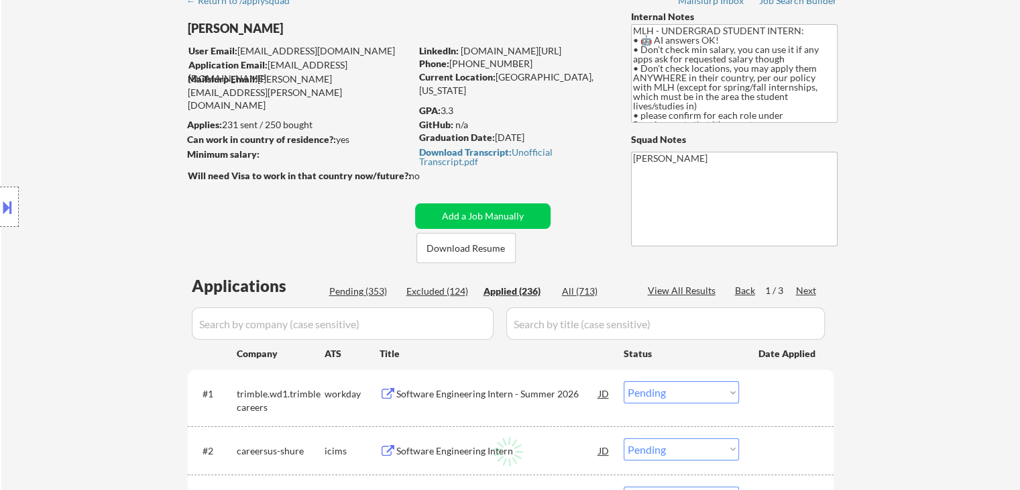
select select ""applied""
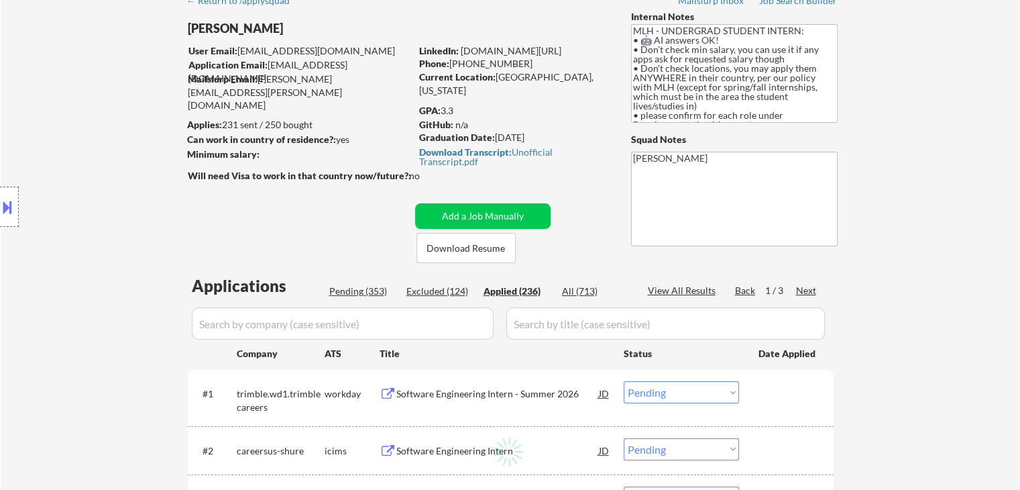
select select ""applied""
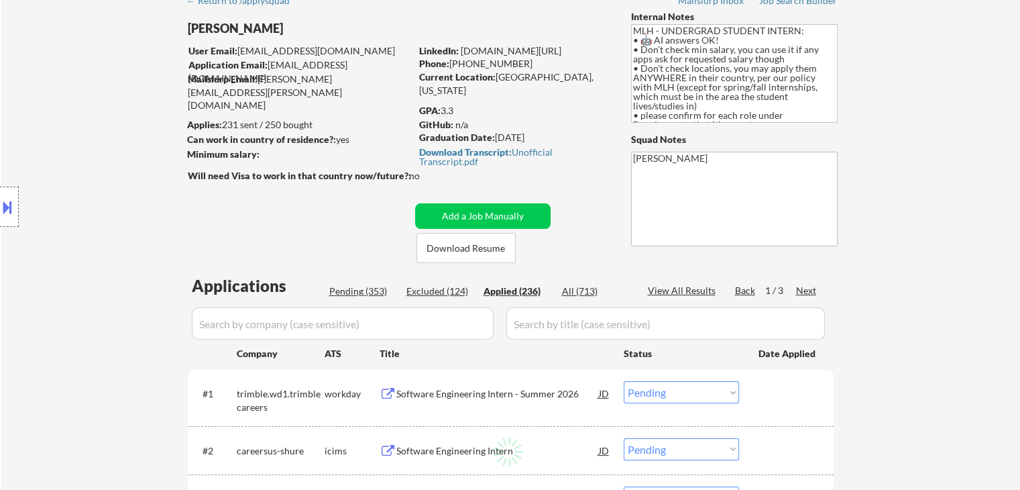
select select ""applied""
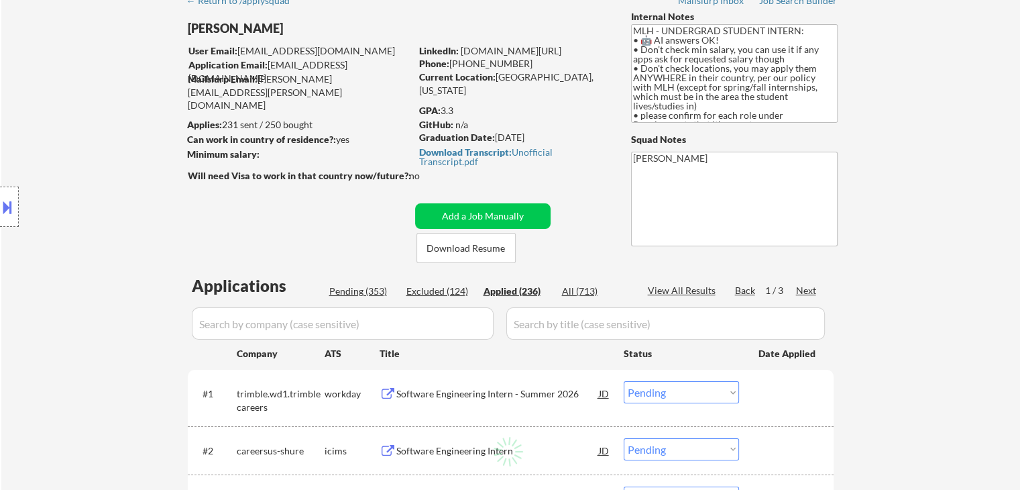
select select ""applied""
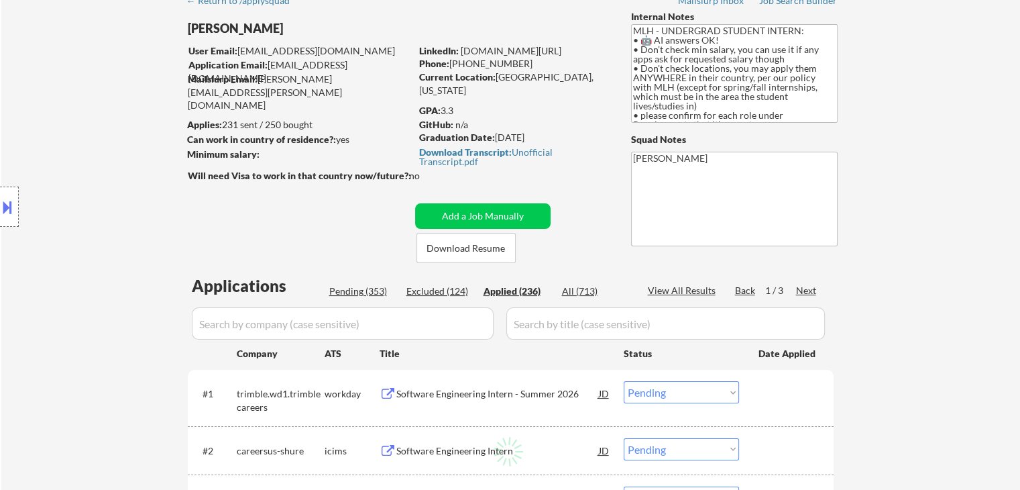
select select ""applied""
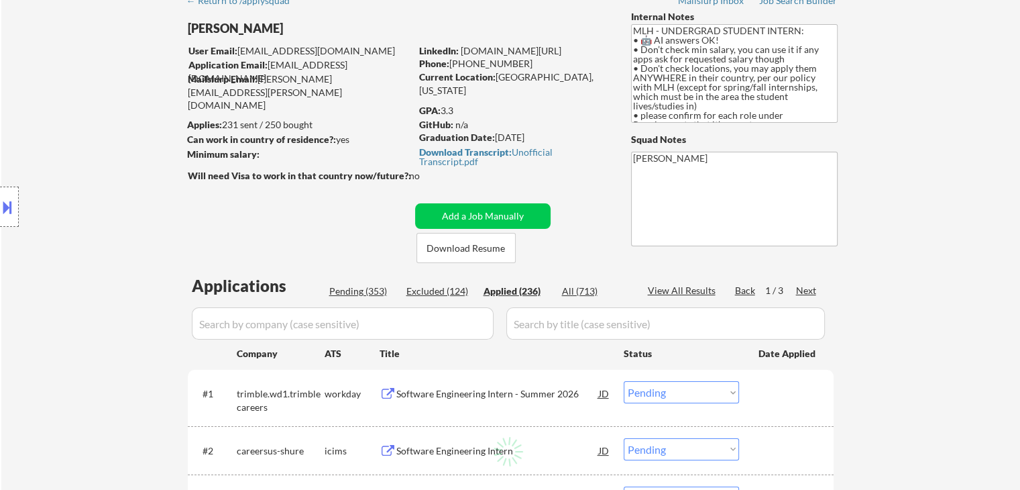
select select ""applied""
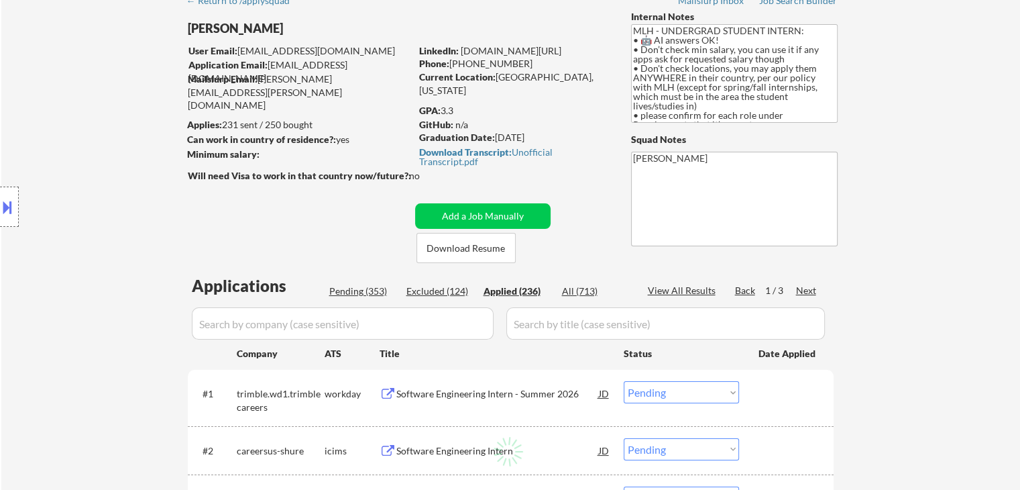
select select ""applied""
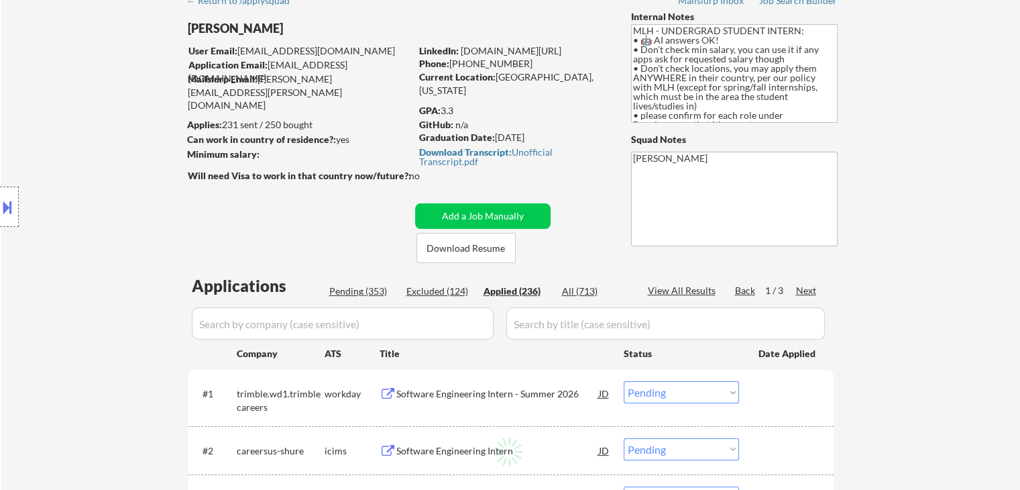
select select ""applied""
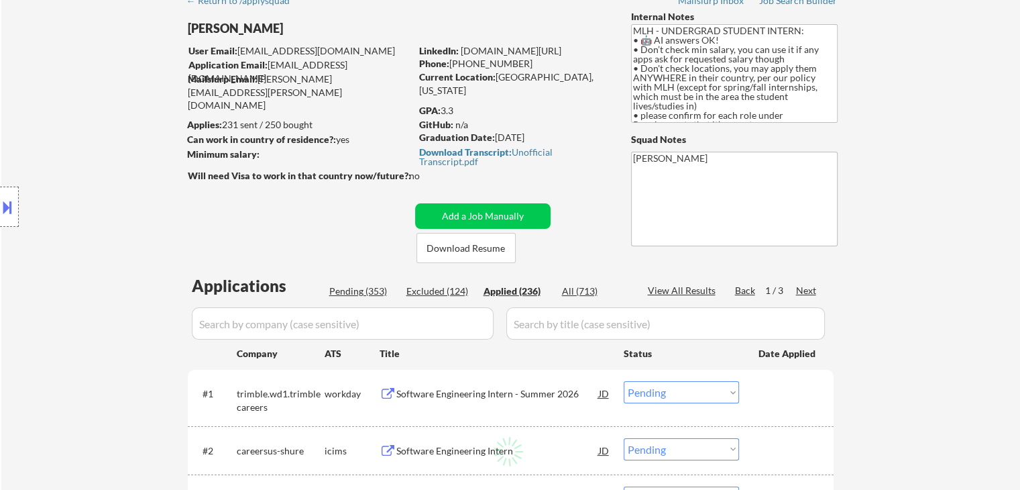
select select ""applied""
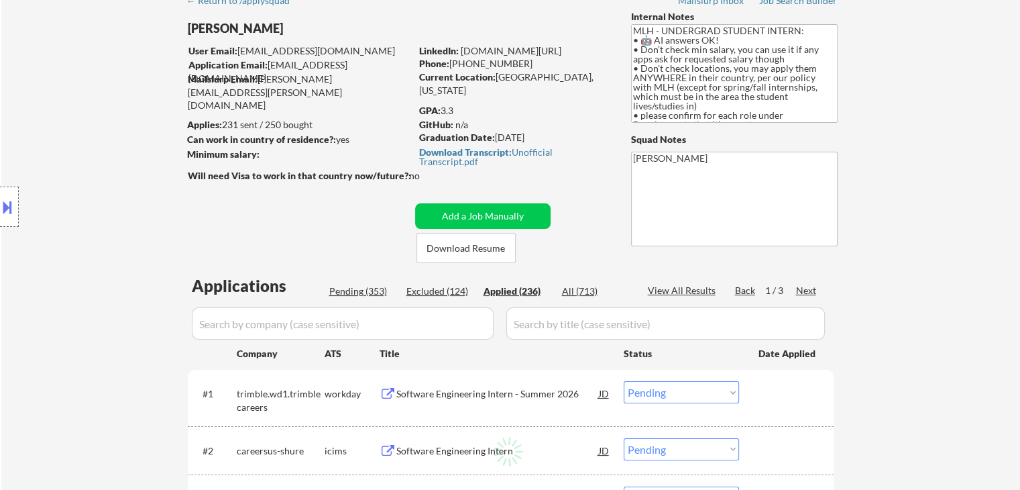
select select ""applied""
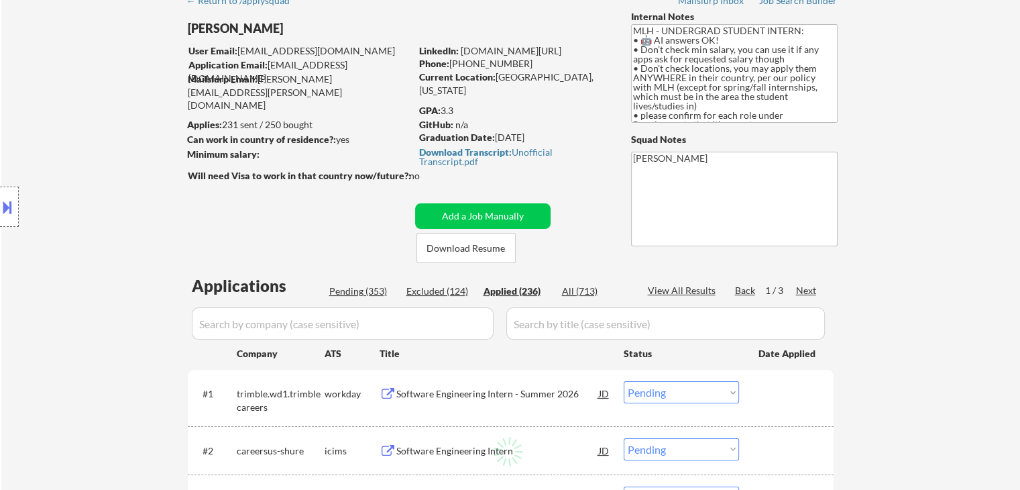
select select ""applied""
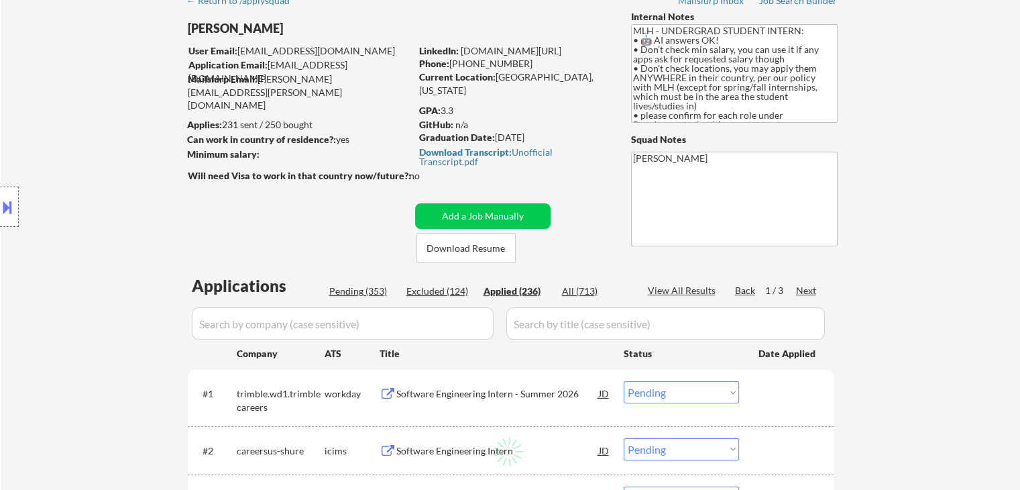
select select ""applied""
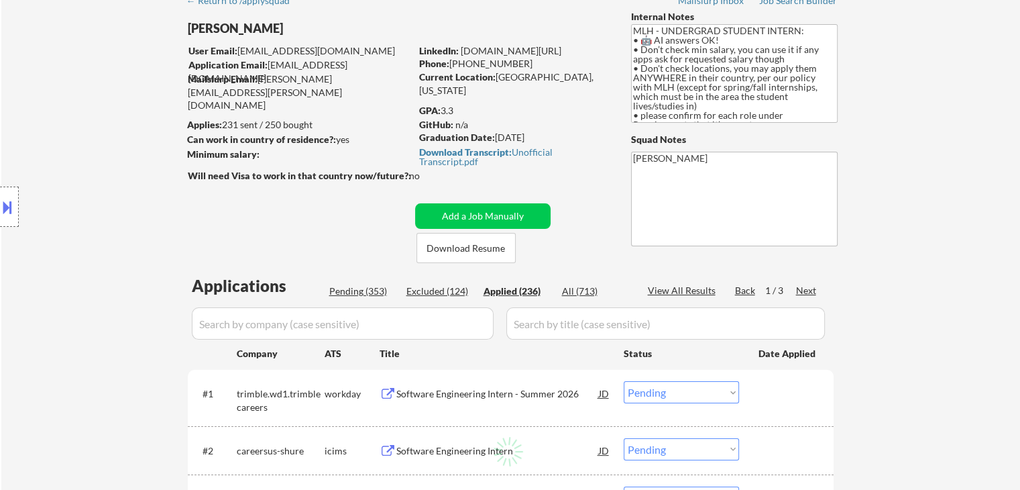
select select ""applied""
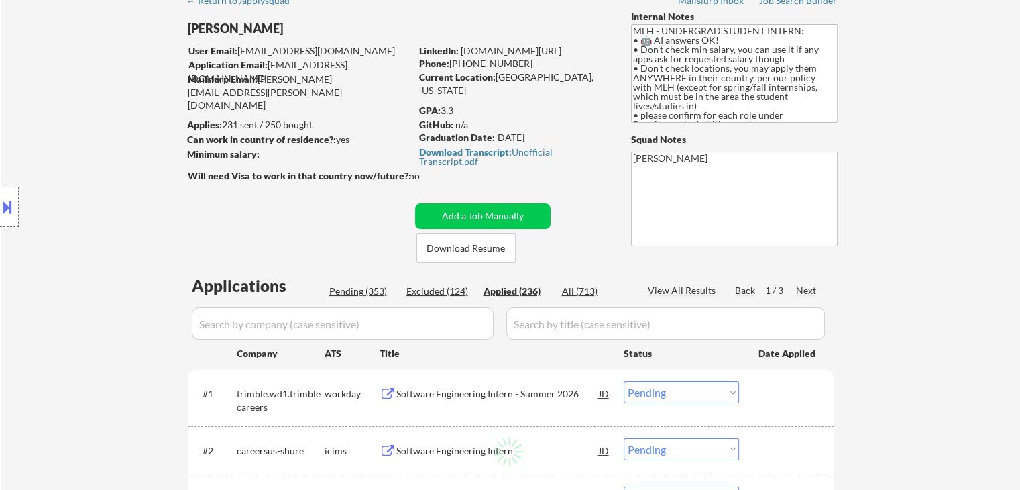
select select ""applied""
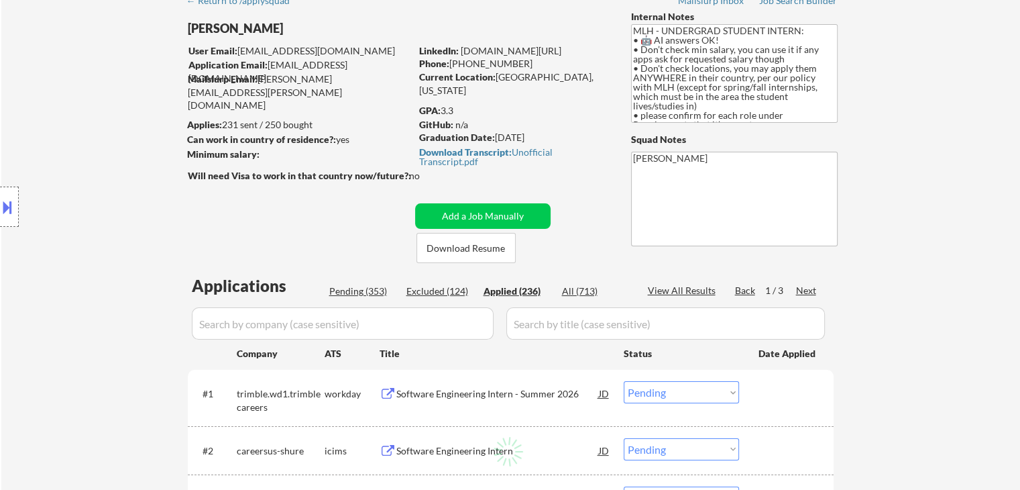
select select ""applied""
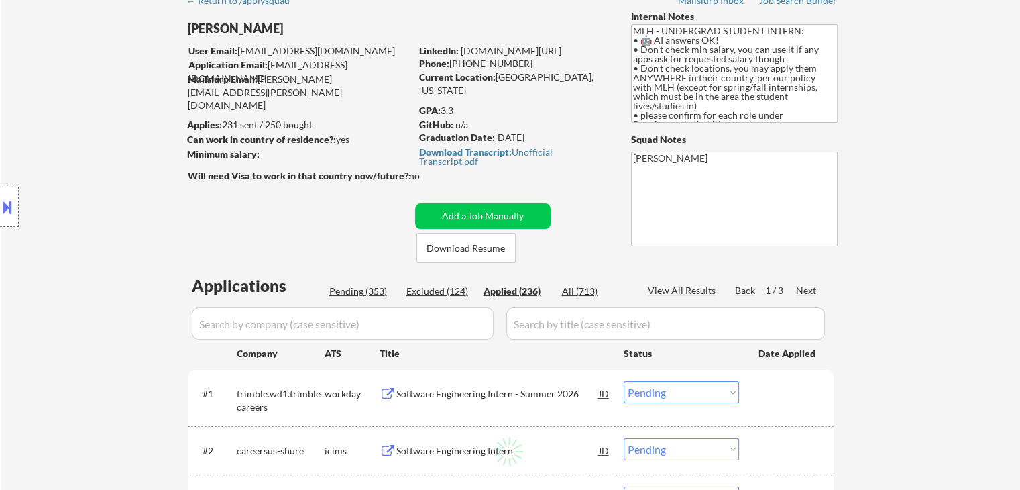
select select ""applied""
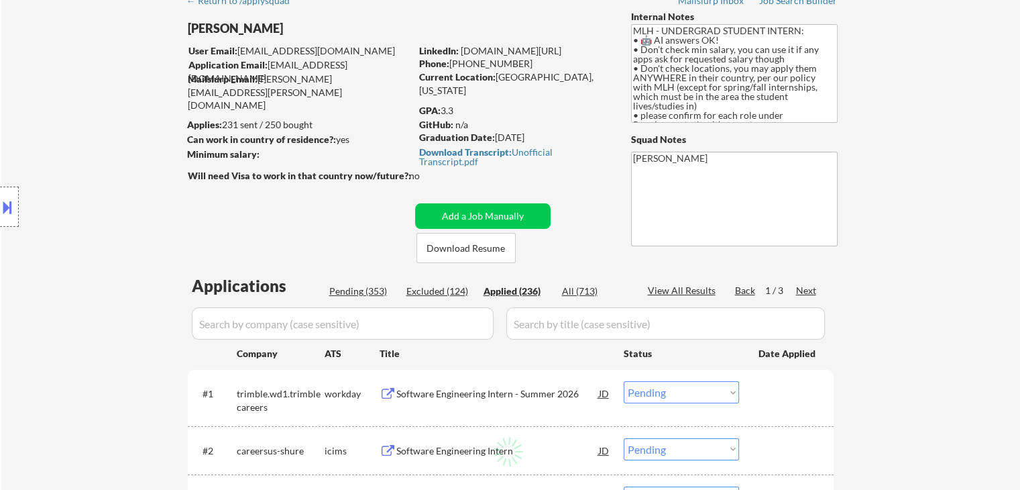
select select ""applied""
